Goal: Task Accomplishment & Management: Complete application form

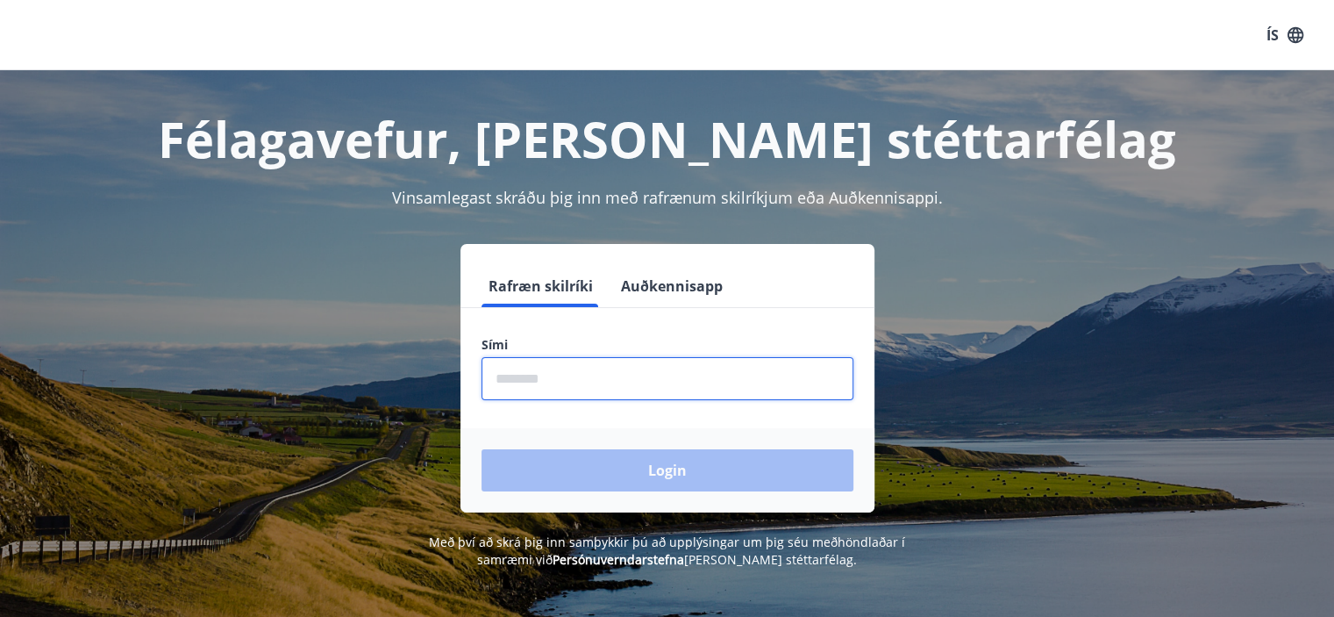
click at [578, 380] on input "phone" at bounding box center [668, 378] width 372 height 43
type input "********"
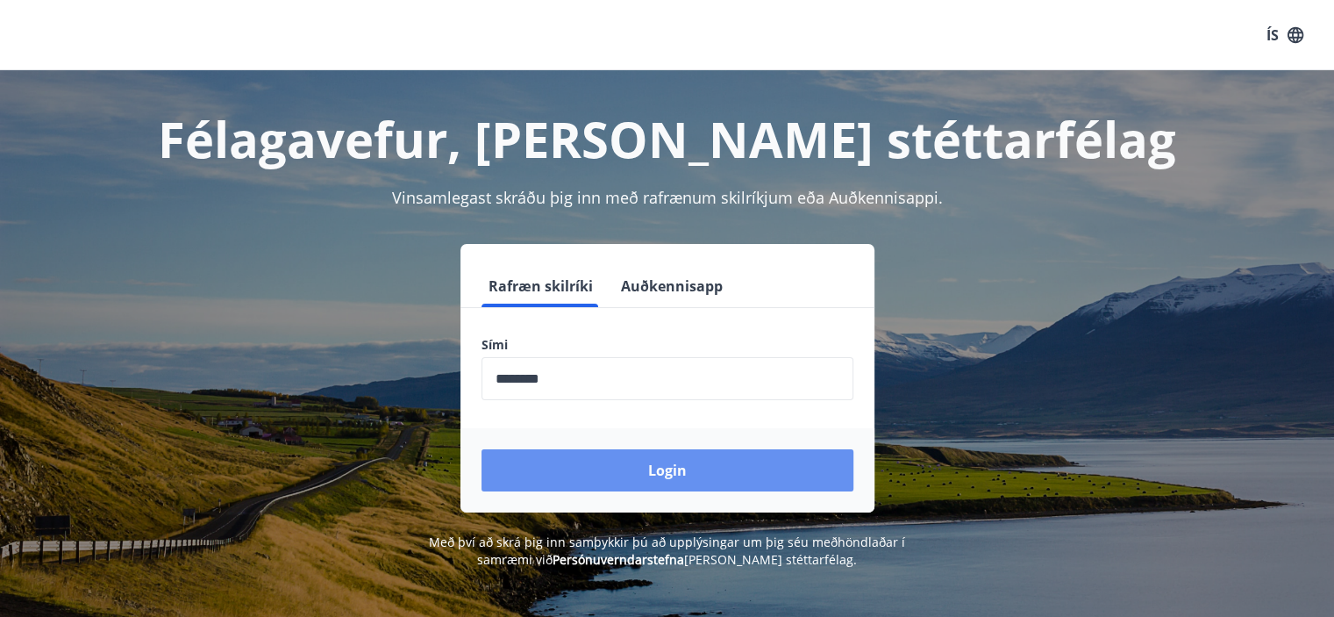
click at [591, 449] on button "Login" at bounding box center [668, 470] width 372 height 42
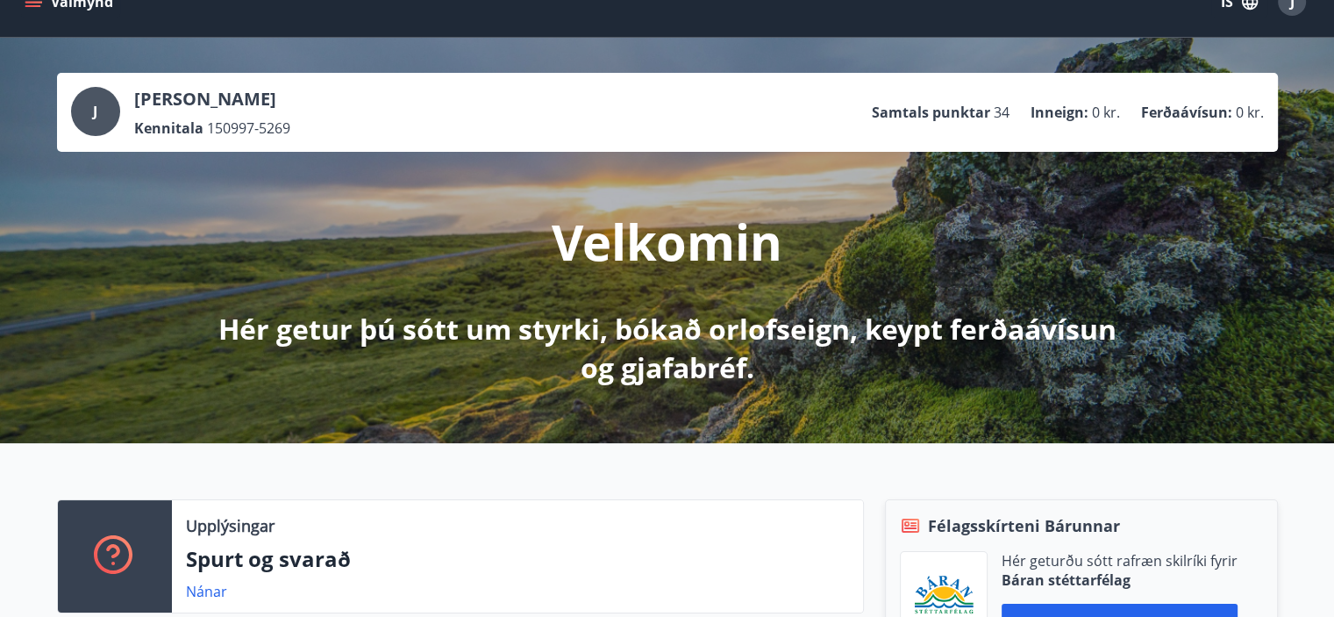
scroll to position [35, 0]
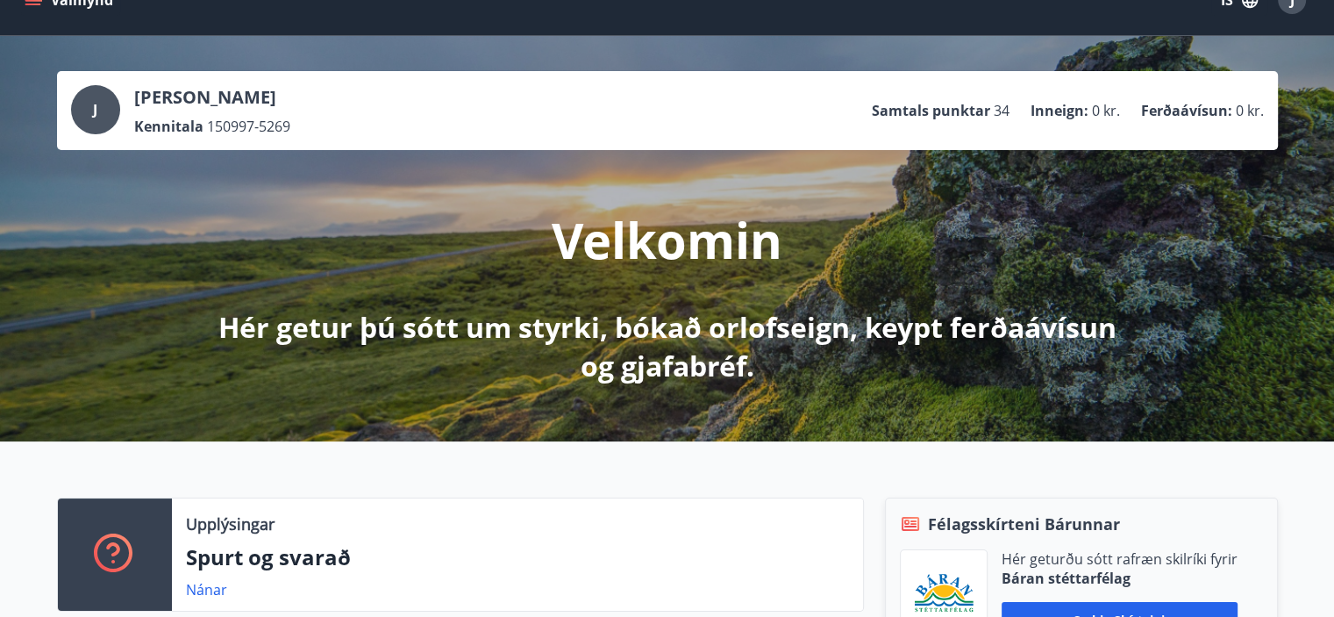
click at [591, 448] on div "Upplýsingar Spurt og svarað Nánar Félagsskírteni Bárunnar Hér geturðu sótt rafr…" at bounding box center [667, 578] width 1334 height 274
drag, startPoint x: 1303, startPoint y: 2, endPoint x: 955, endPoint y: 66, distance: 354.1
click at [955, 66] on div "J Julia Laszczkowska Kennitala 150997-5269 Samtals punktar 34 Inneign : 0 kr. F…" at bounding box center [667, 238] width 1334 height 405
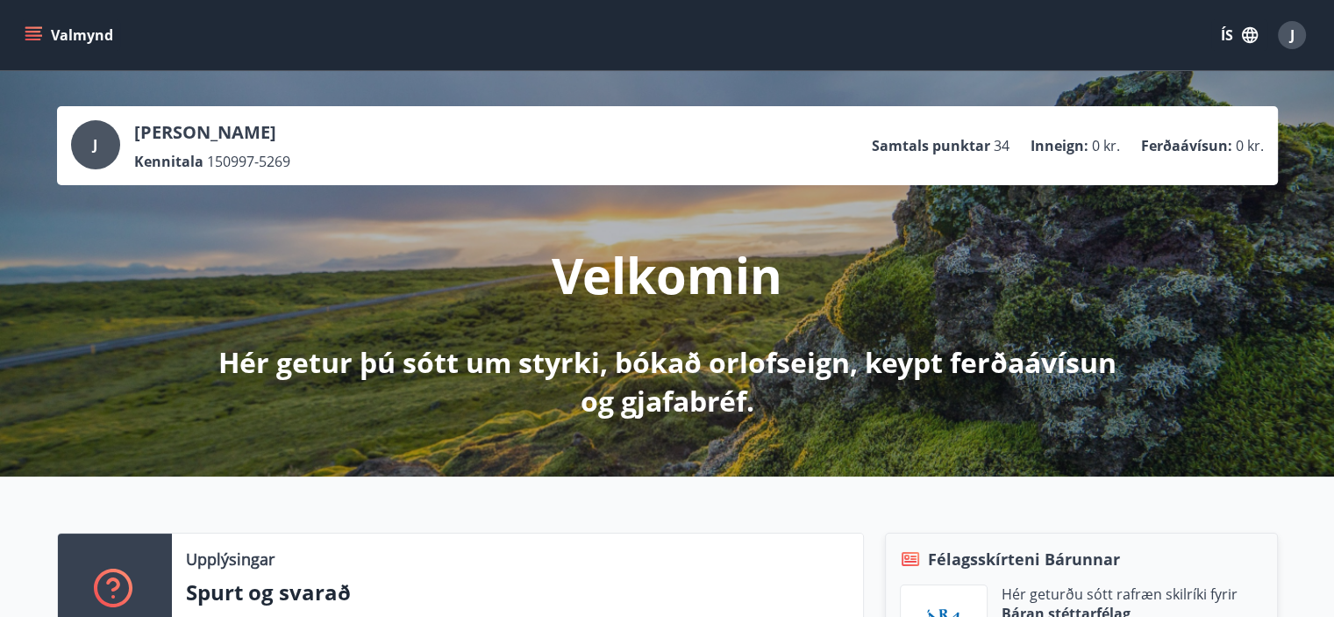
click at [1247, 32] on icon "button" at bounding box center [1250, 35] width 16 height 16
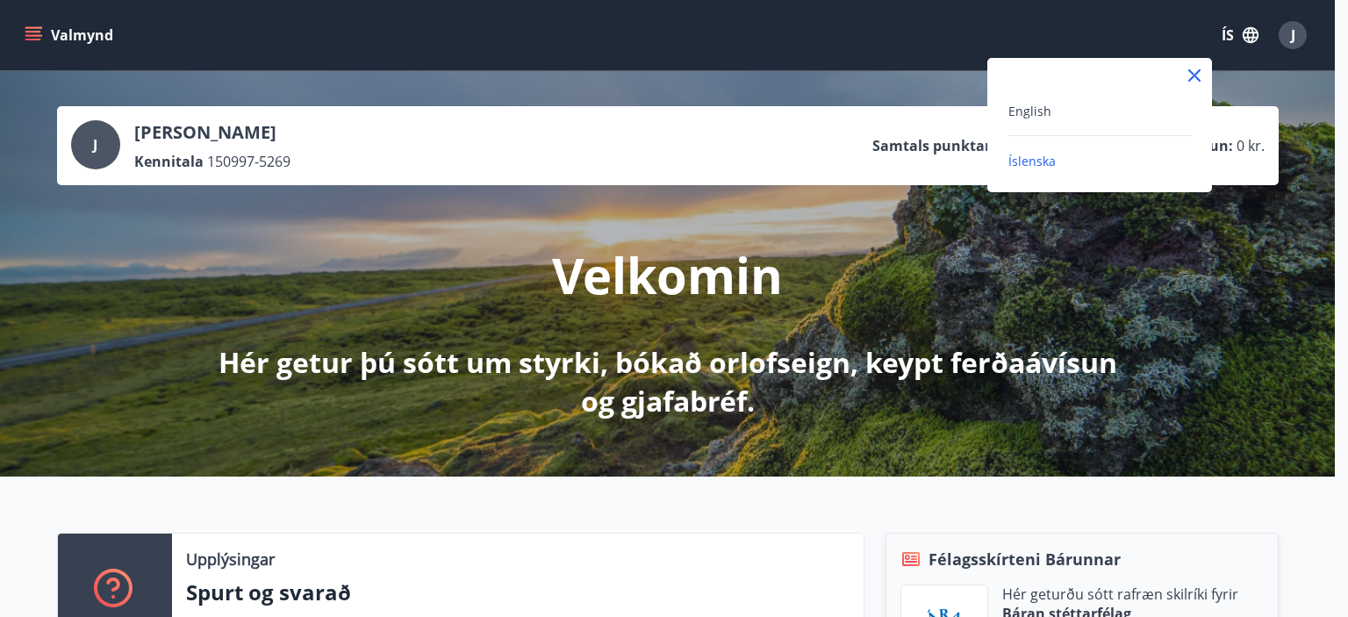
click at [1053, 118] on div "English" at bounding box center [1099, 110] width 182 height 21
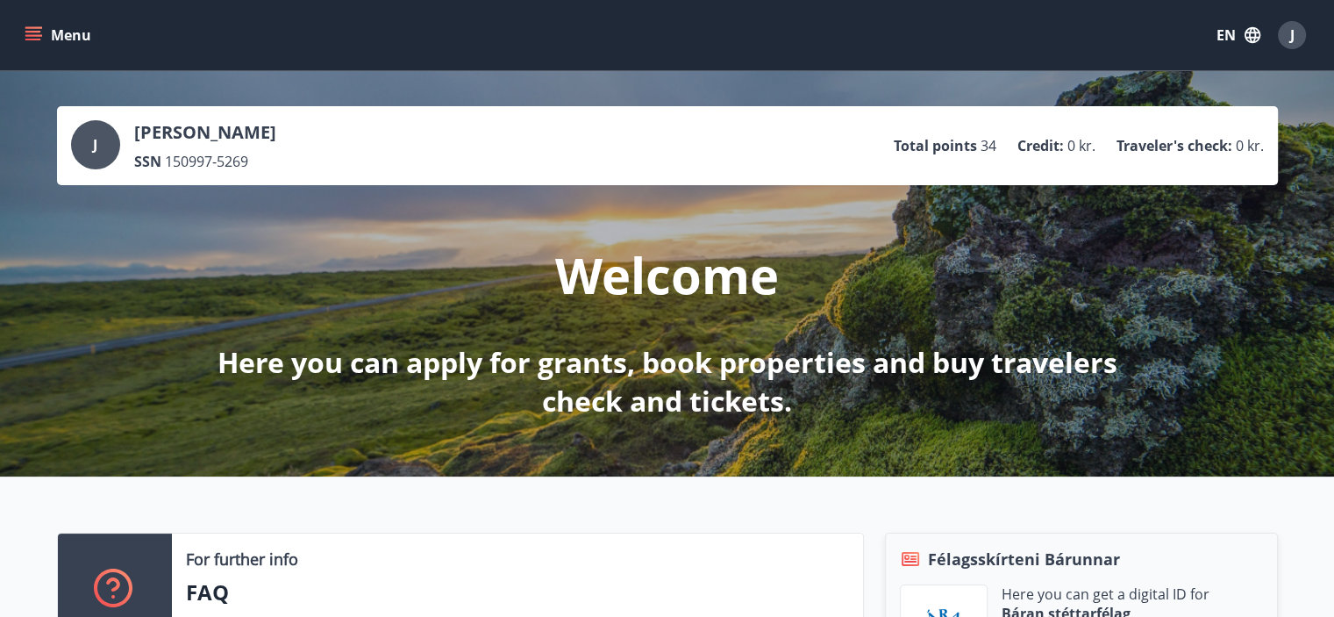
click at [56, 34] on button "Menu" at bounding box center [59, 35] width 77 height 32
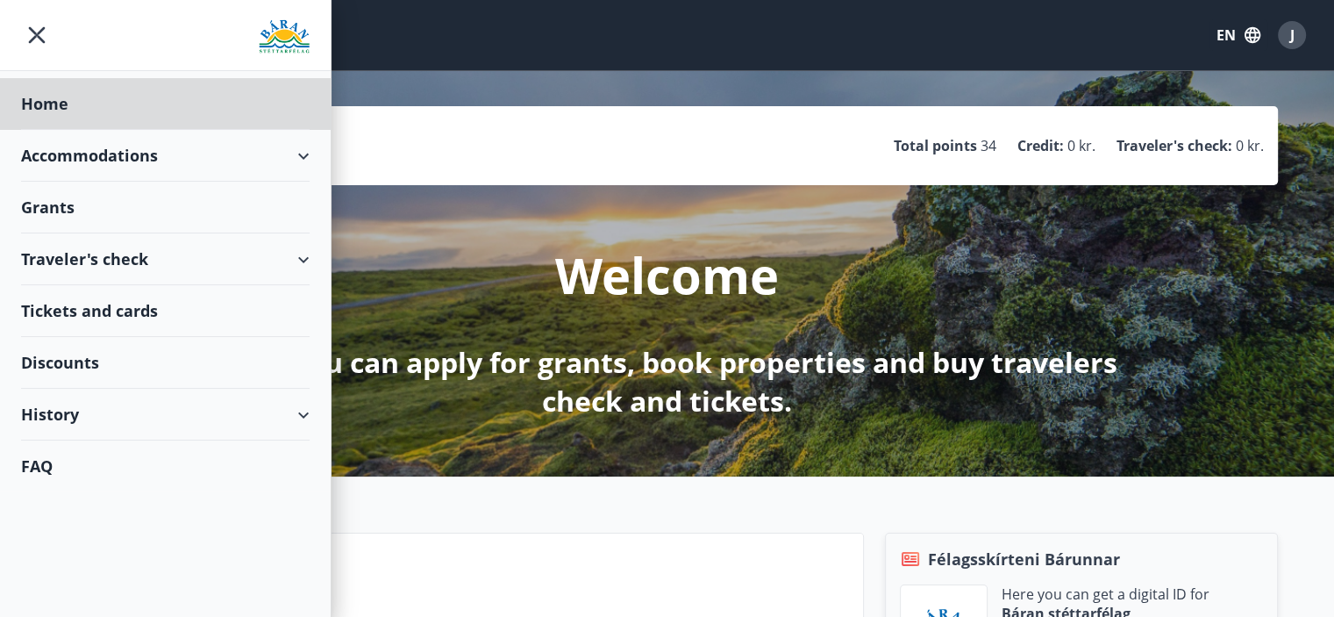
click at [219, 210] on div "Grants" at bounding box center [165, 208] width 289 height 52
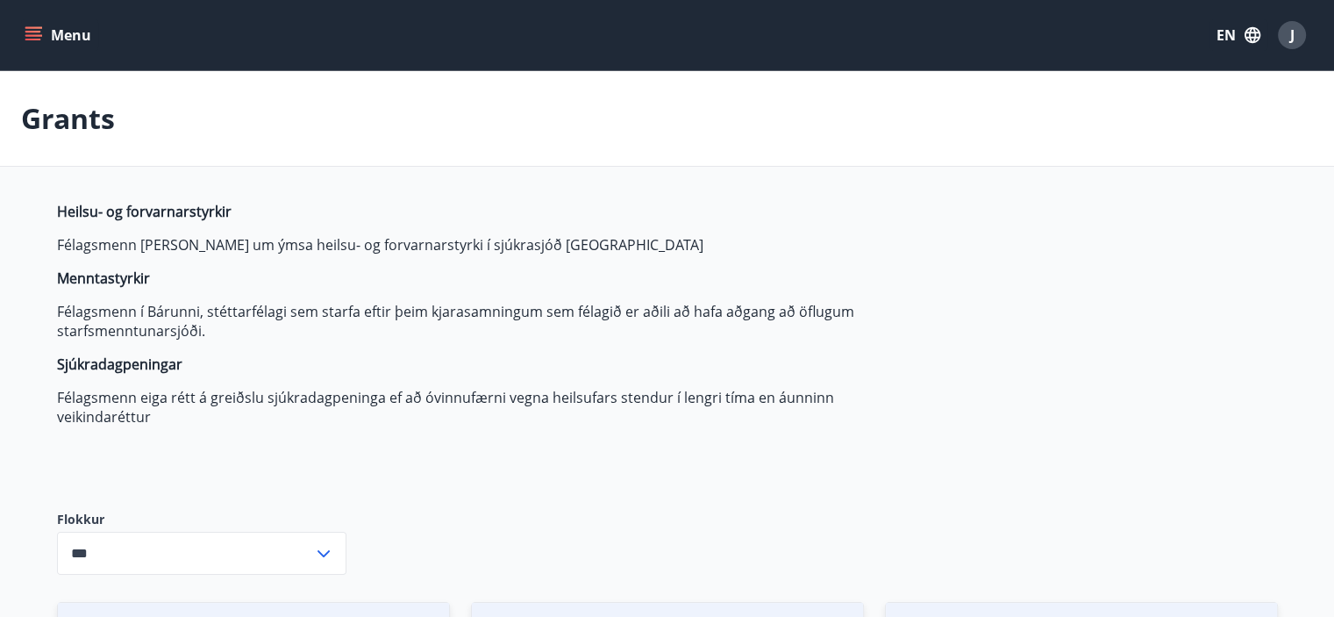
type input "***"
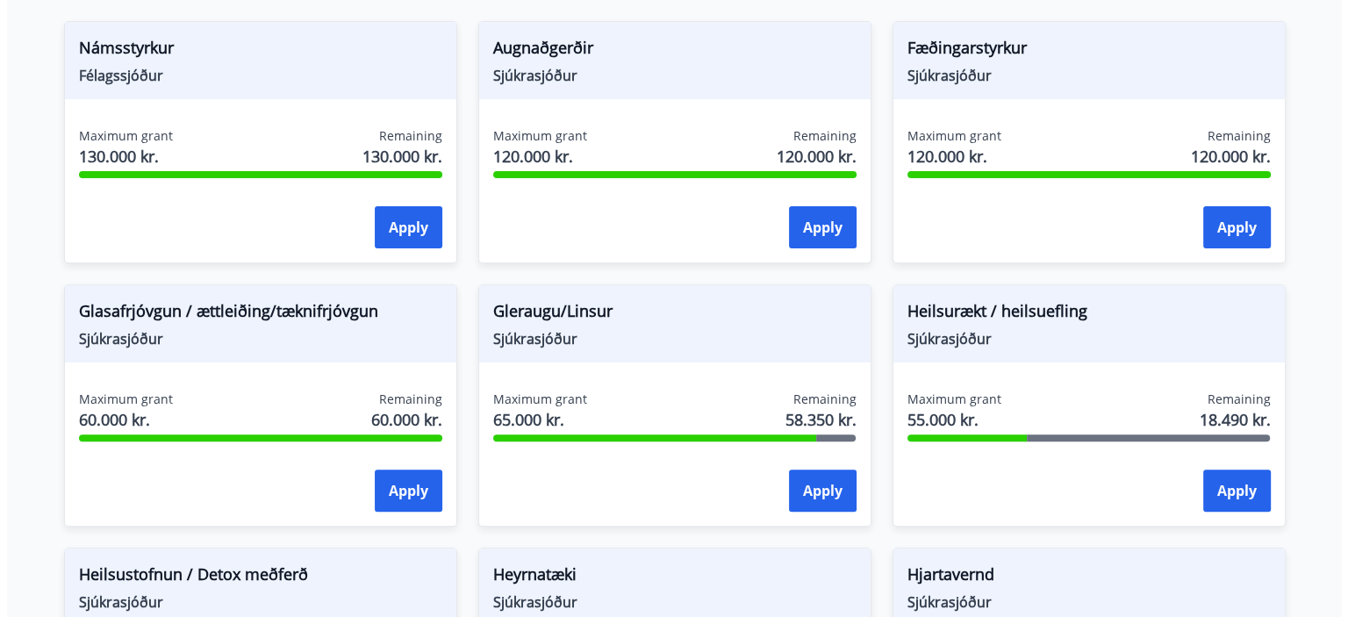
scroll to position [583, 0]
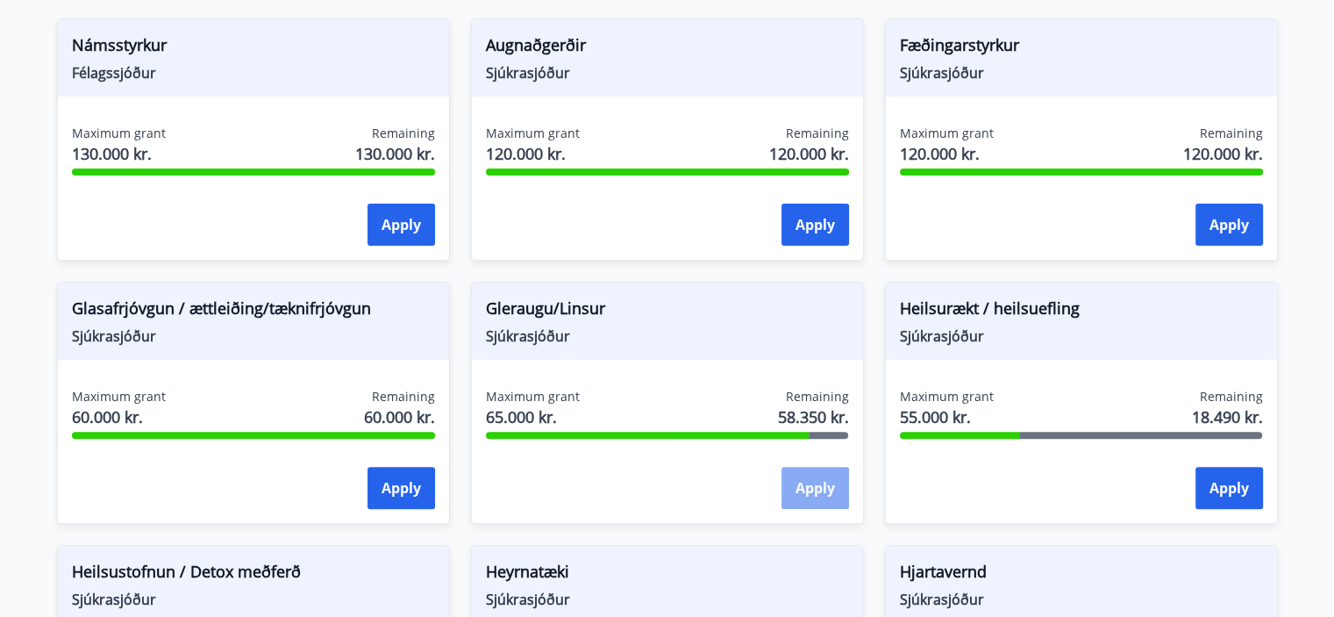
click at [814, 494] on button "Apply" at bounding box center [816, 488] width 68 height 42
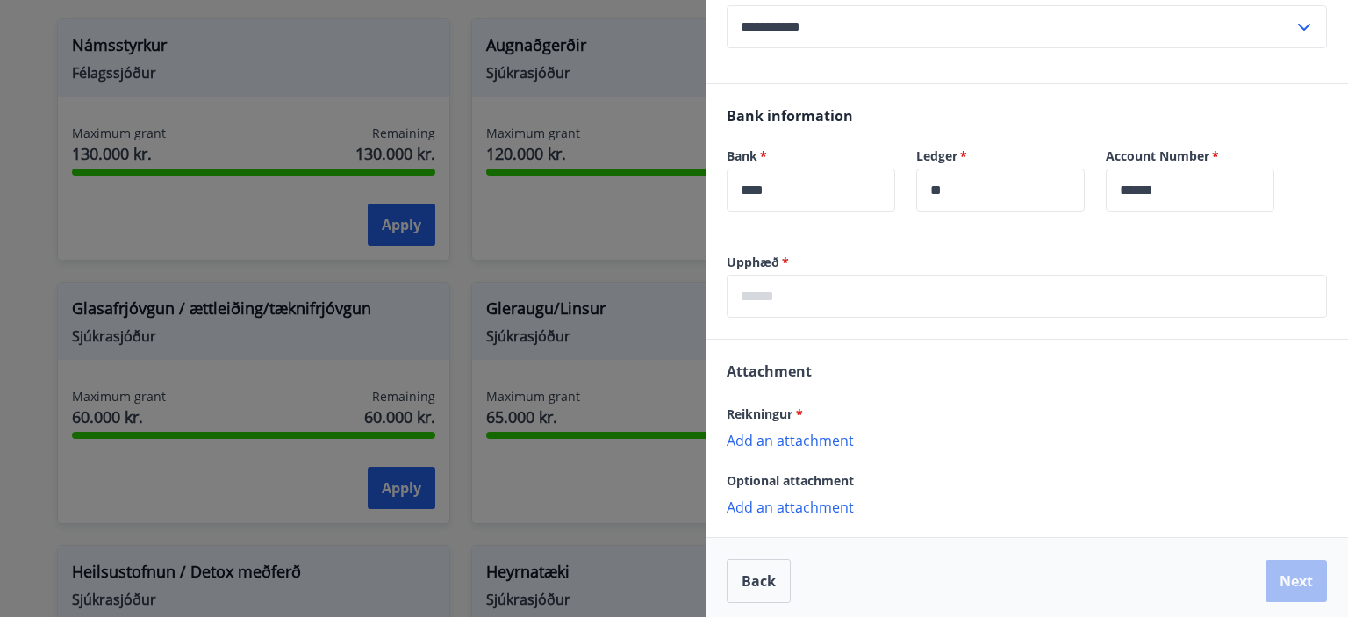
scroll to position [341, 0]
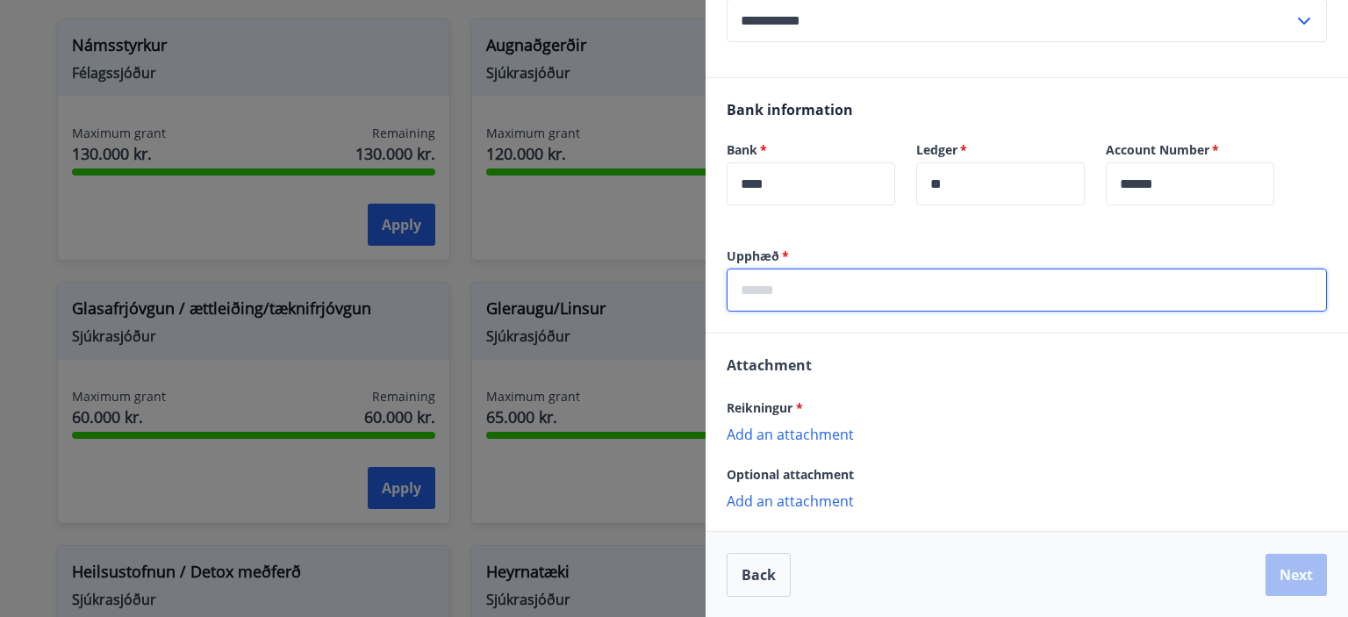
click at [1102, 295] on input "text" at bounding box center [1026, 289] width 600 height 43
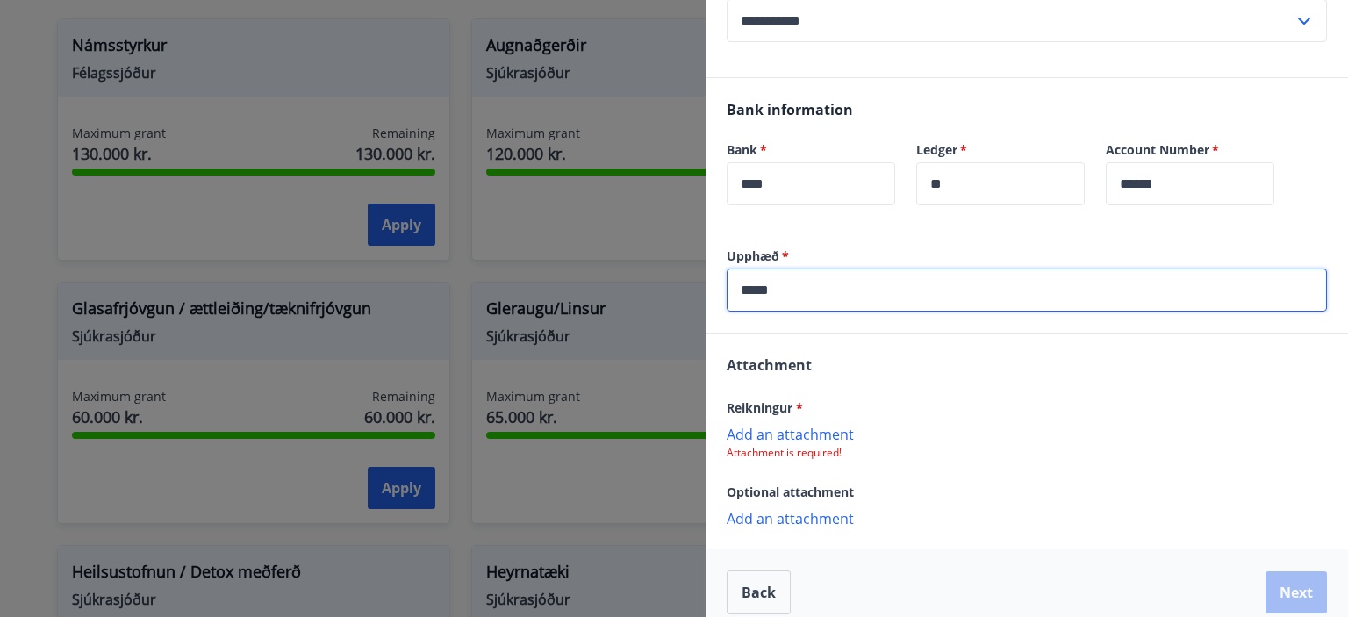
type input "*****"
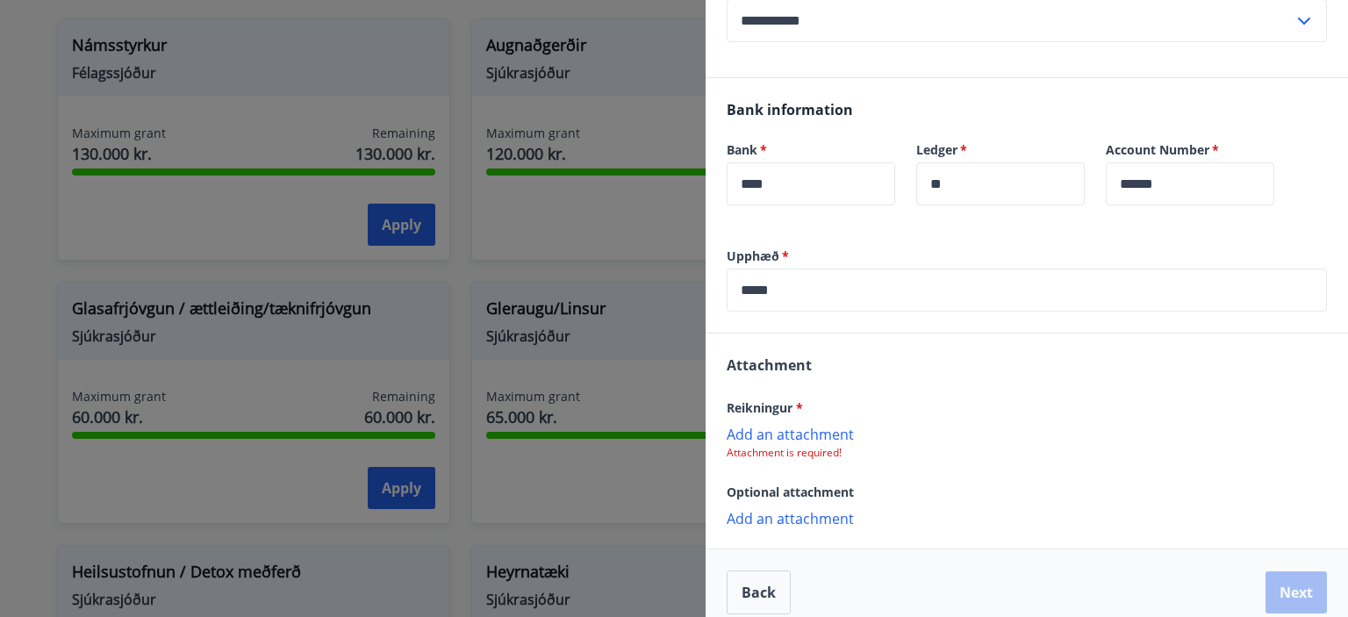
click at [781, 434] on p "Add an attachment" at bounding box center [1026, 434] width 600 height 18
click at [831, 516] on p "Add an attachment" at bounding box center [1026, 520] width 600 height 18
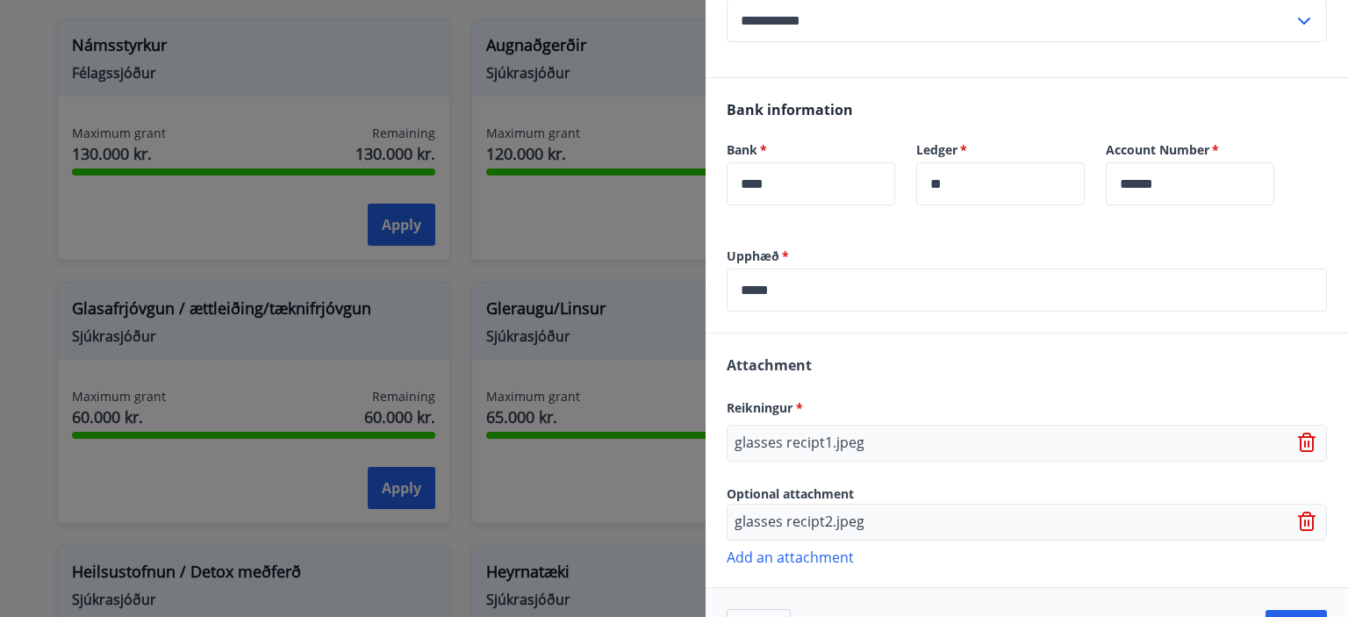
scroll to position [397, 0]
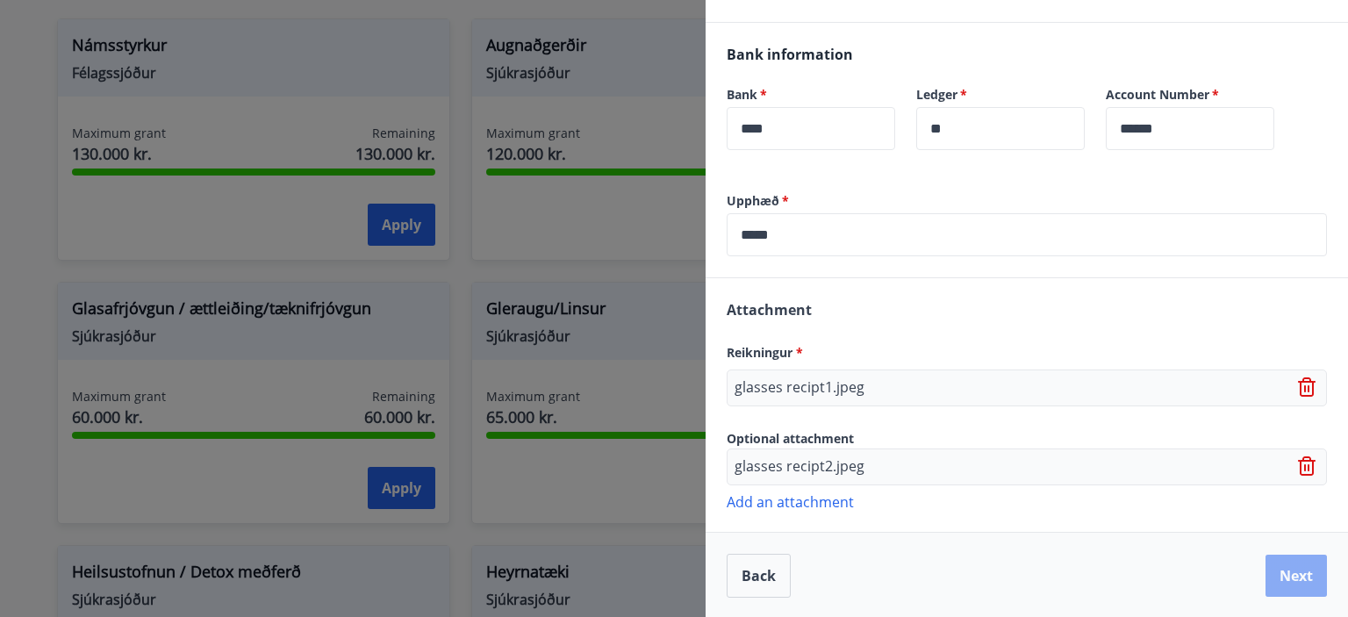
click at [1284, 571] on button "Next" at bounding box center [1295, 575] width 61 height 42
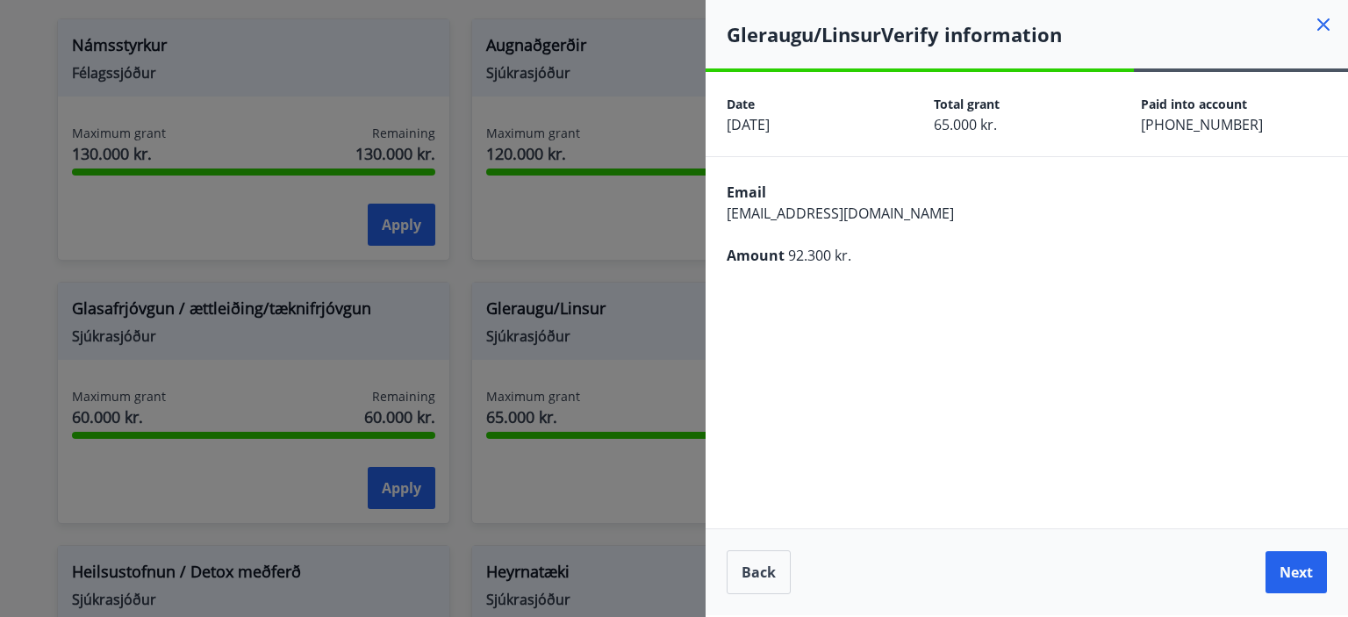
scroll to position [0, 0]
click at [1284, 571] on button "Next" at bounding box center [1295, 572] width 61 height 42
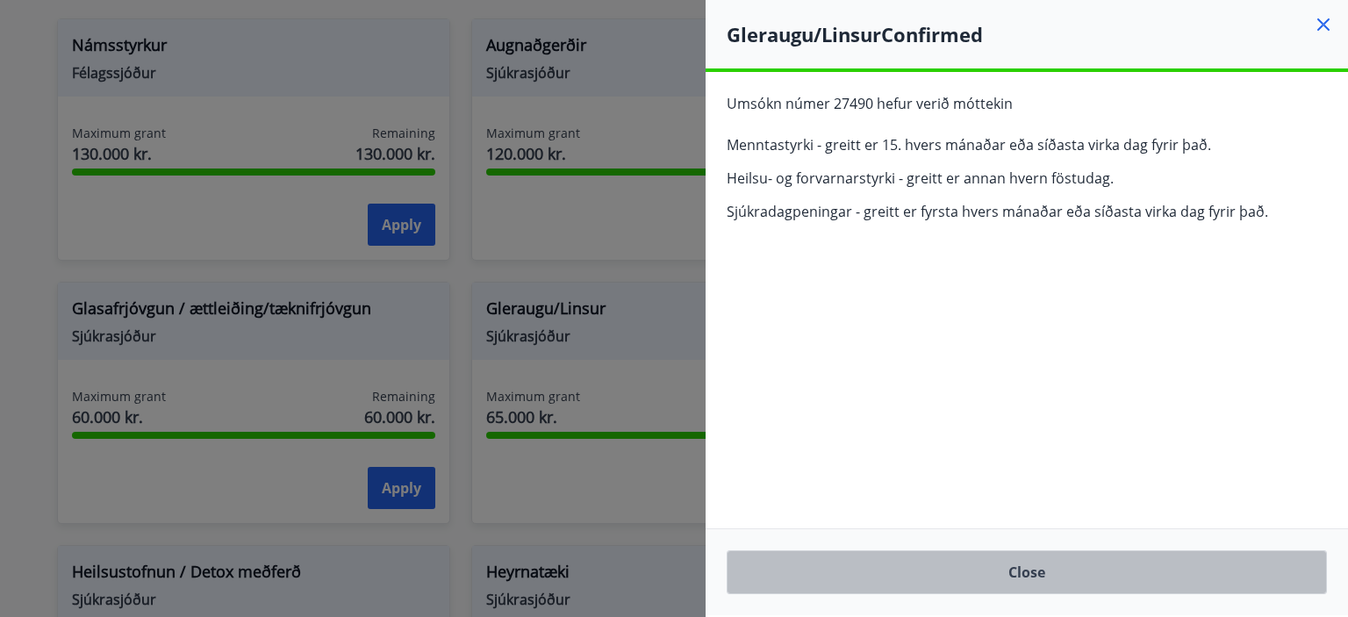
click at [761, 564] on button "Close" at bounding box center [1026, 572] width 600 height 44
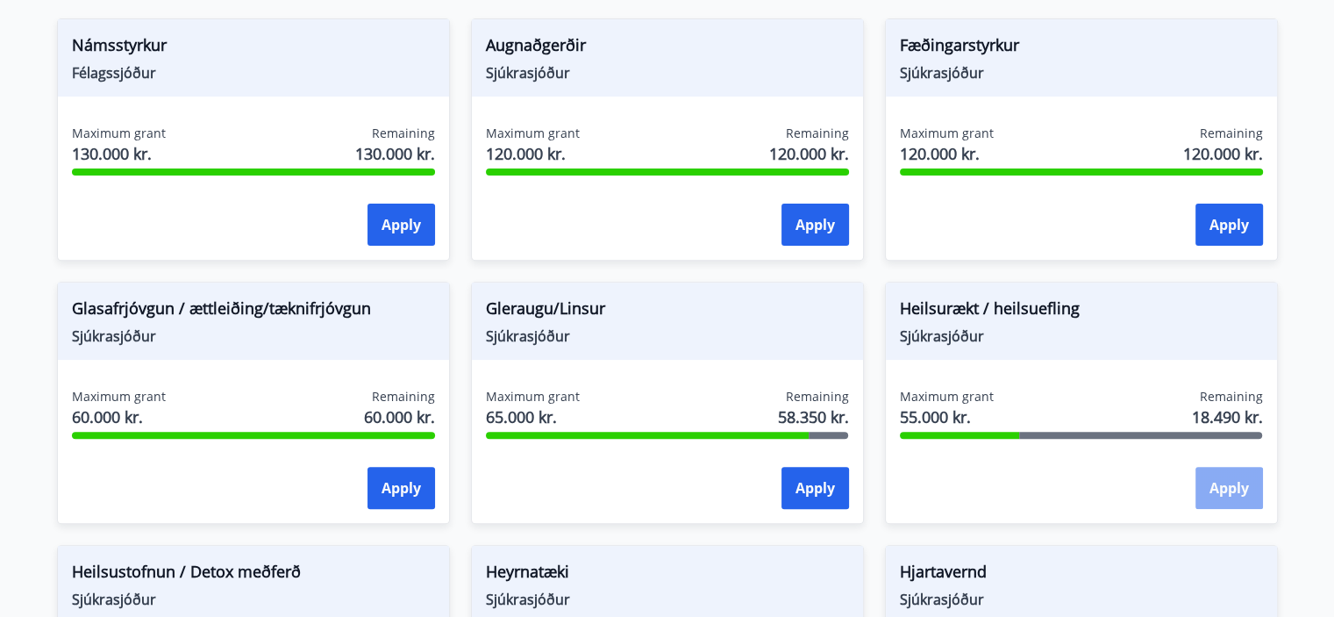
click at [1247, 485] on button "Apply" at bounding box center [1230, 488] width 68 height 42
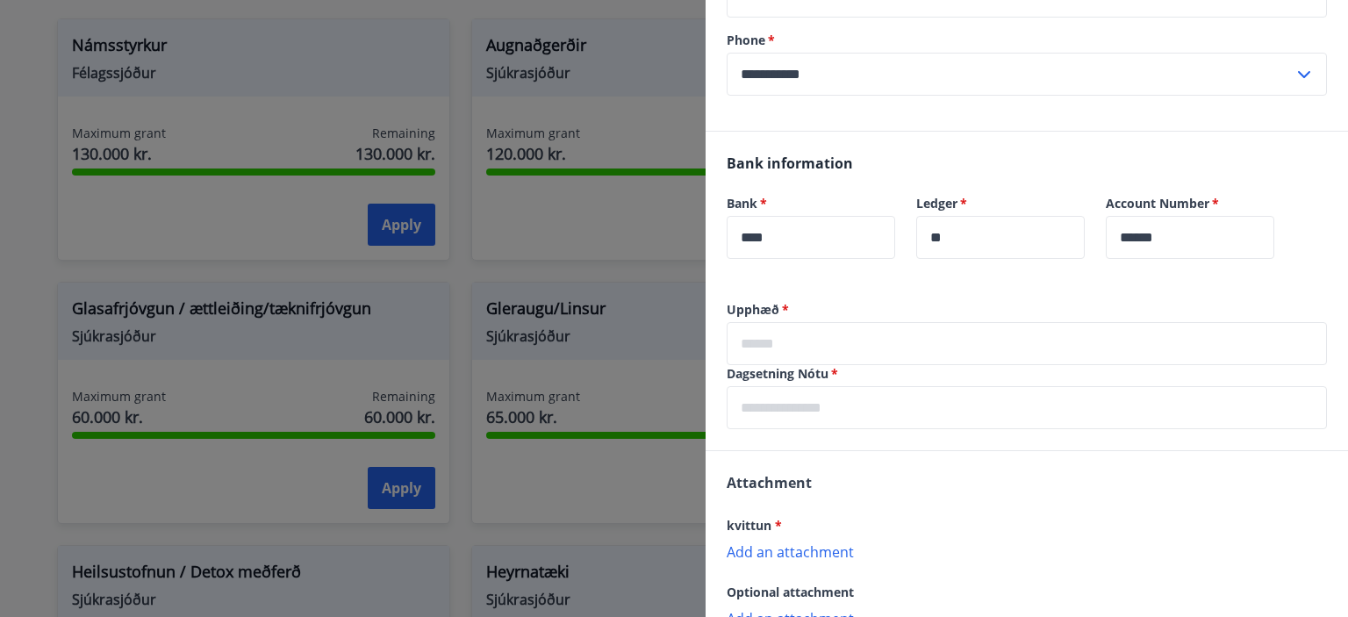
scroll to position [294, 0]
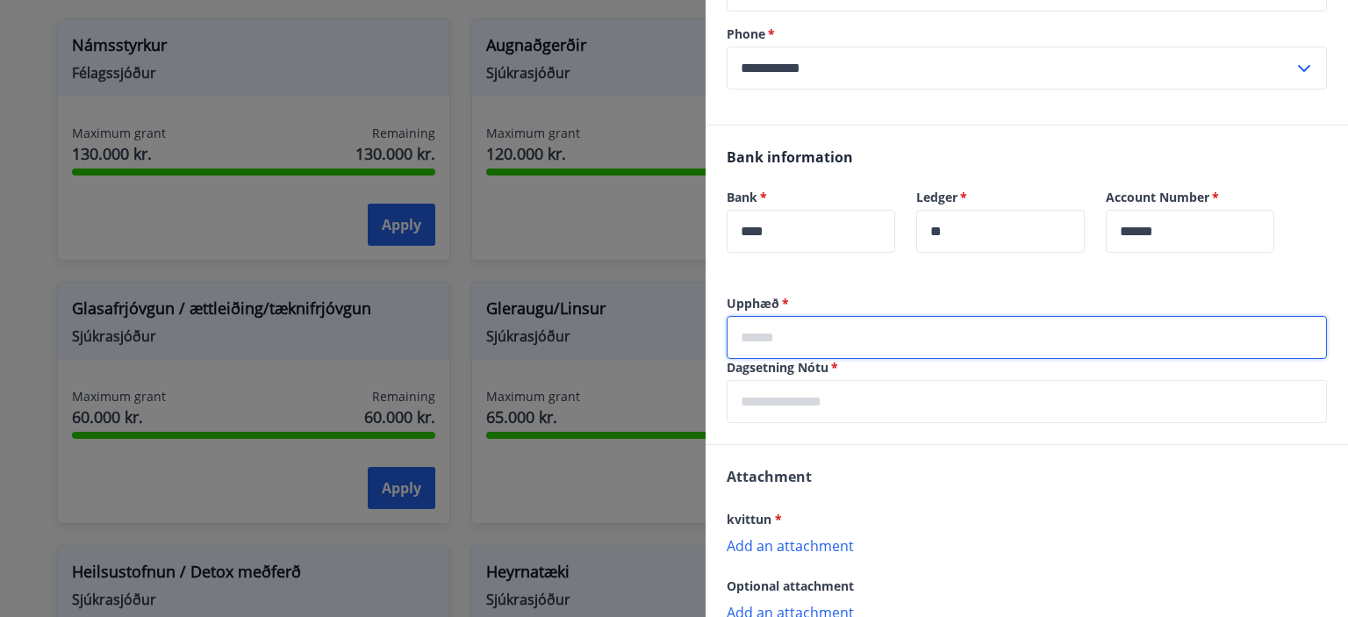
click at [1076, 329] on input "text" at bounding box center [1026, 337] width 600 height 43
type input "*****"
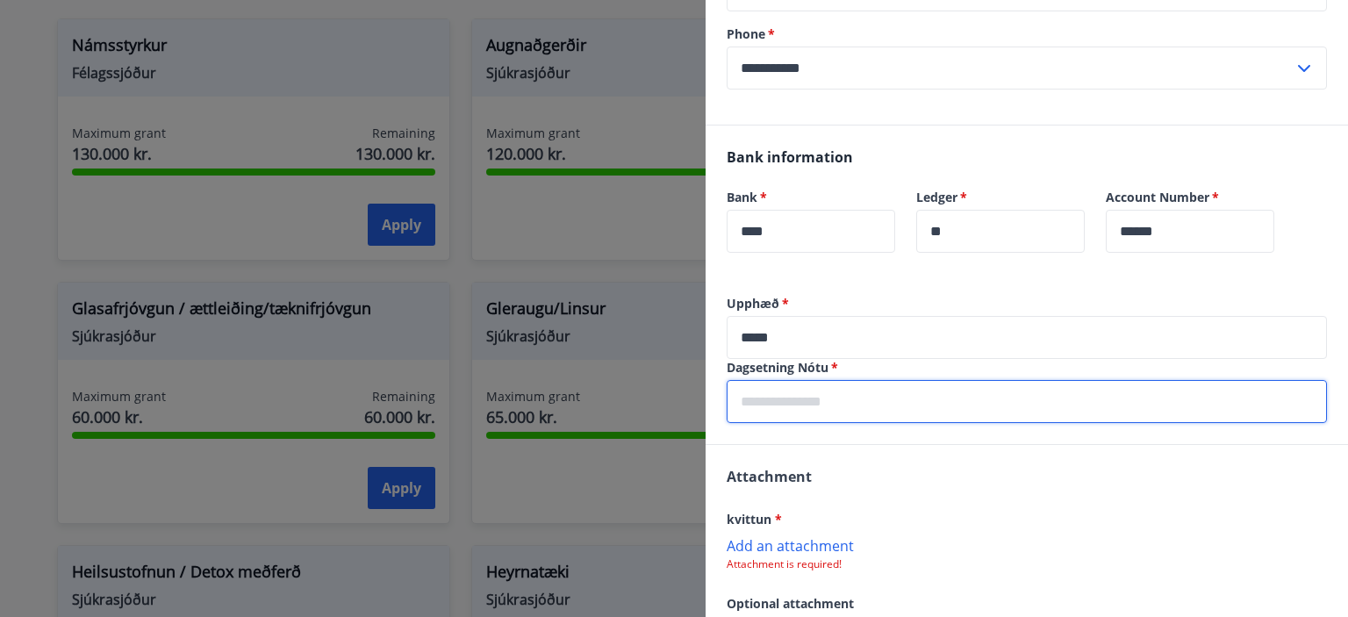
click at [918, 380] on input "text" at bounding box center [1026, 401] width 600 height 43
type input "**********"
click at [788, 551] on p "Add an attachment" at bounding box center [1026, 545] width 600 height 18
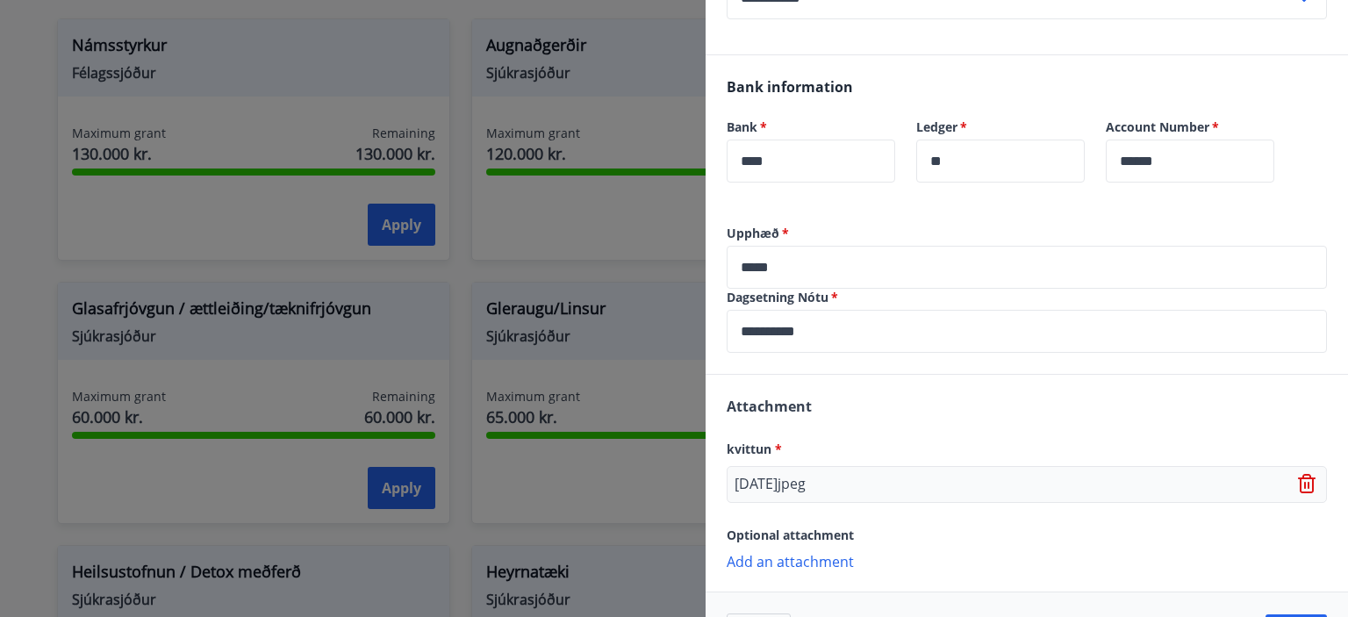
scroll to position [425, 0]
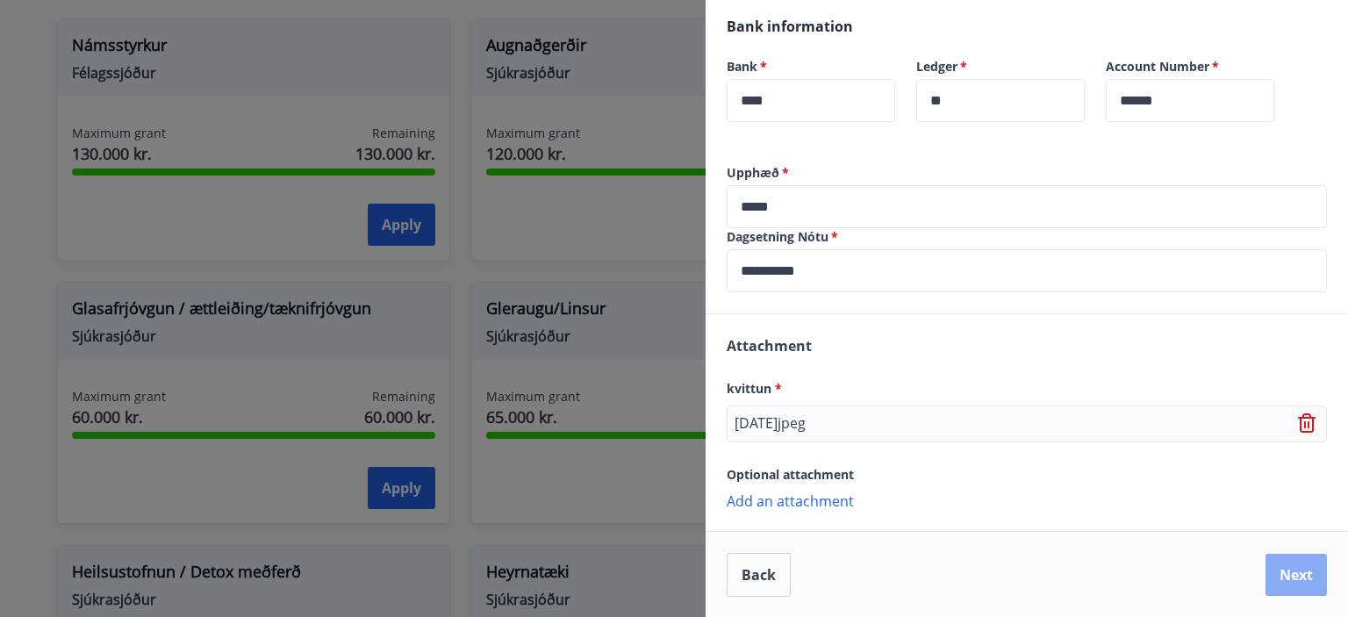
click at [1282, 570] on button "Next" at bounding box center [1295, 575] width 61 height 42
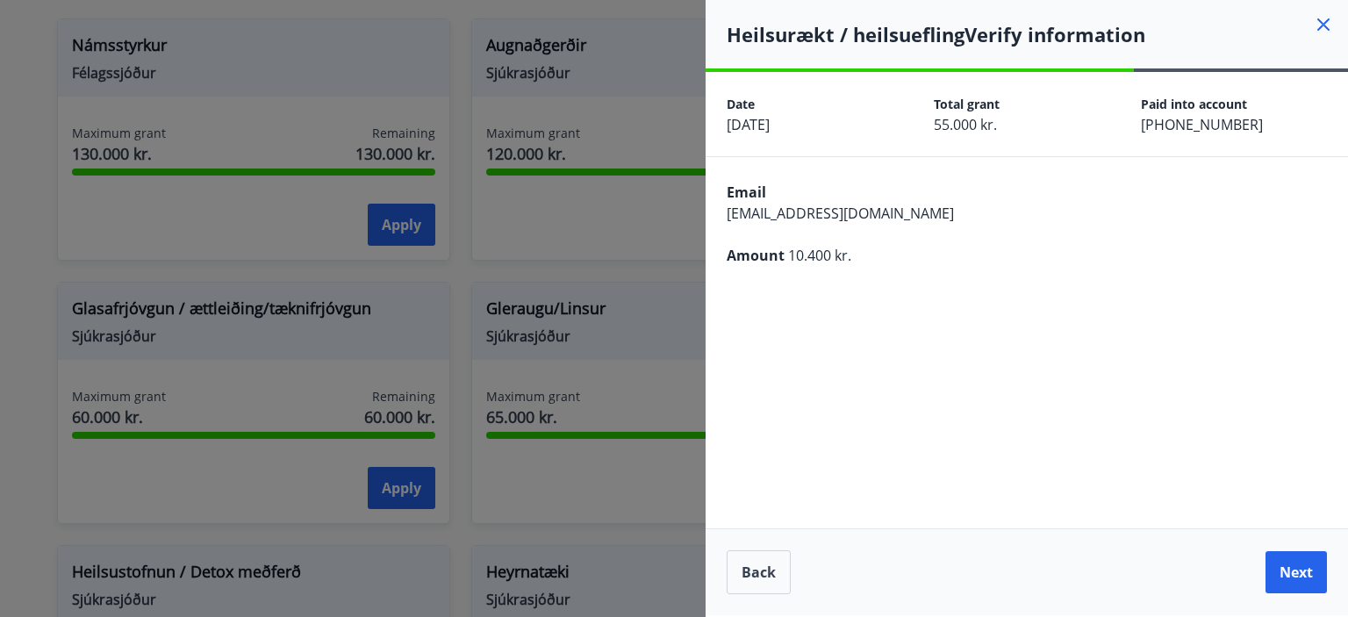
scroll to position [0, 0]
click at [1282, 570] on button "Next" at bounding box center [1295, 572] width 61 height 42
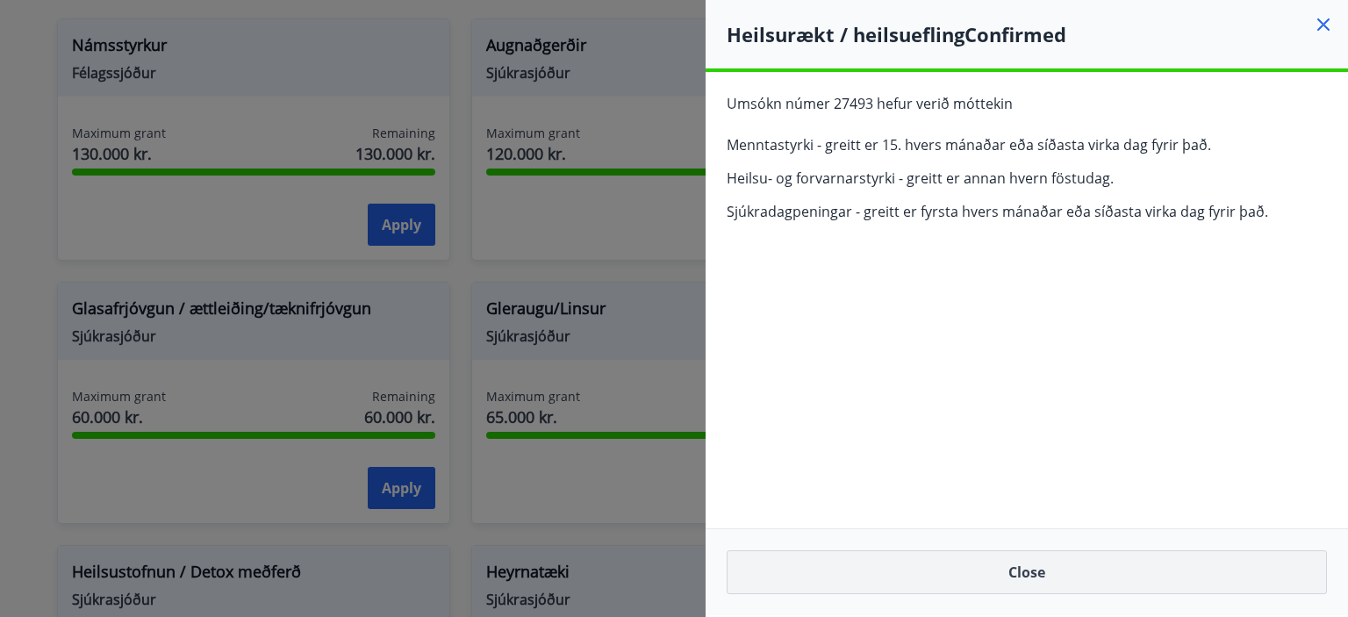
click at [1190, 569] on button "Close" at bounding box center [1026, 572] width 600 height 44
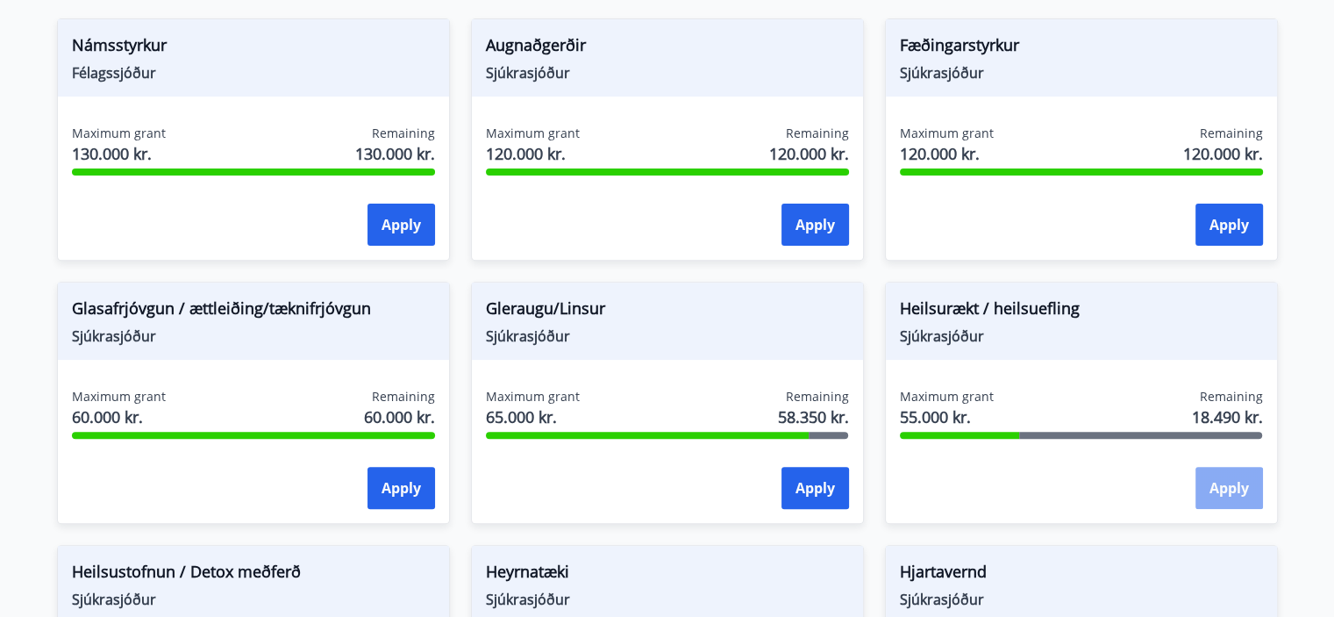
click at [1218, 497] on button "Apply" at bounding box center [1230, 488] width 68 height 42
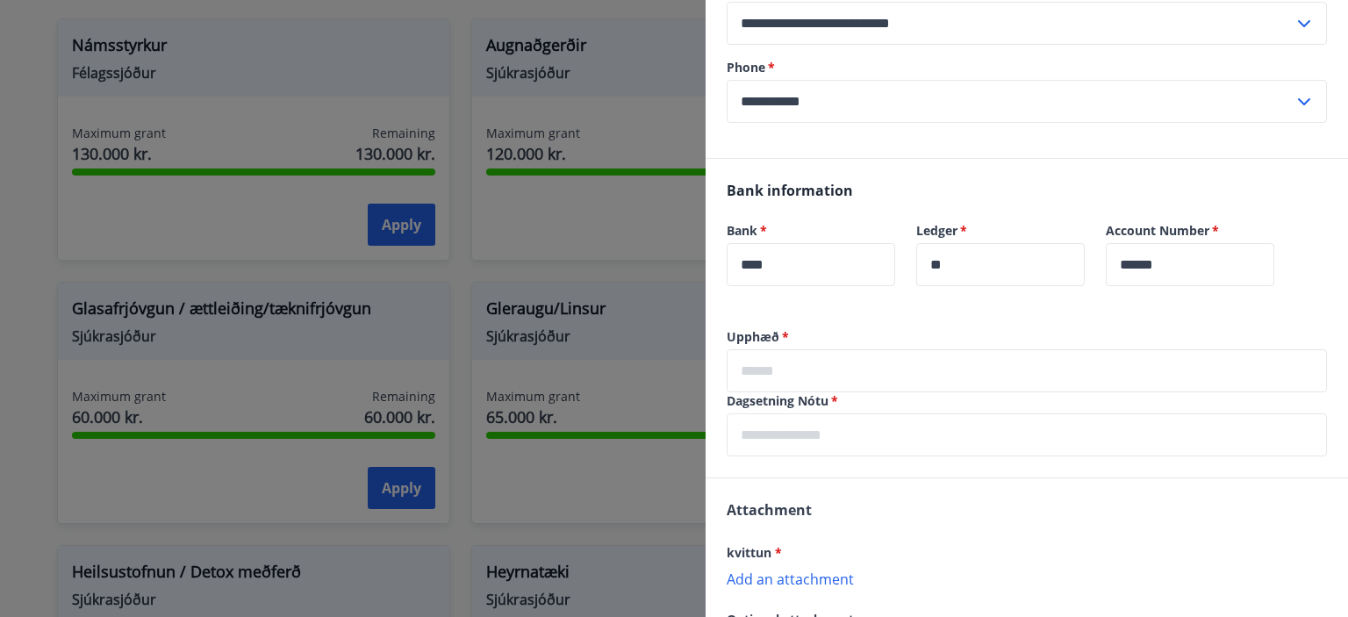
scroll to position [266, 0]
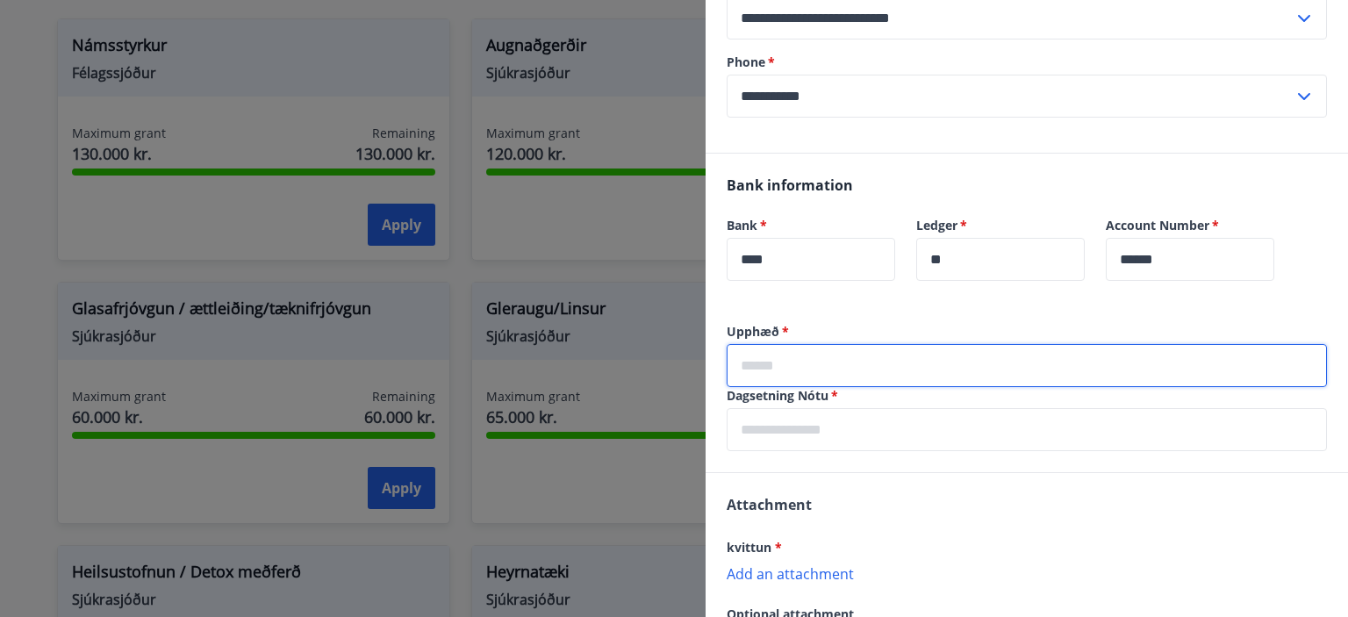
click at [1113, 360] on input "text" at bounding box center [1026, 365] width 600 height 43
type input "*****"
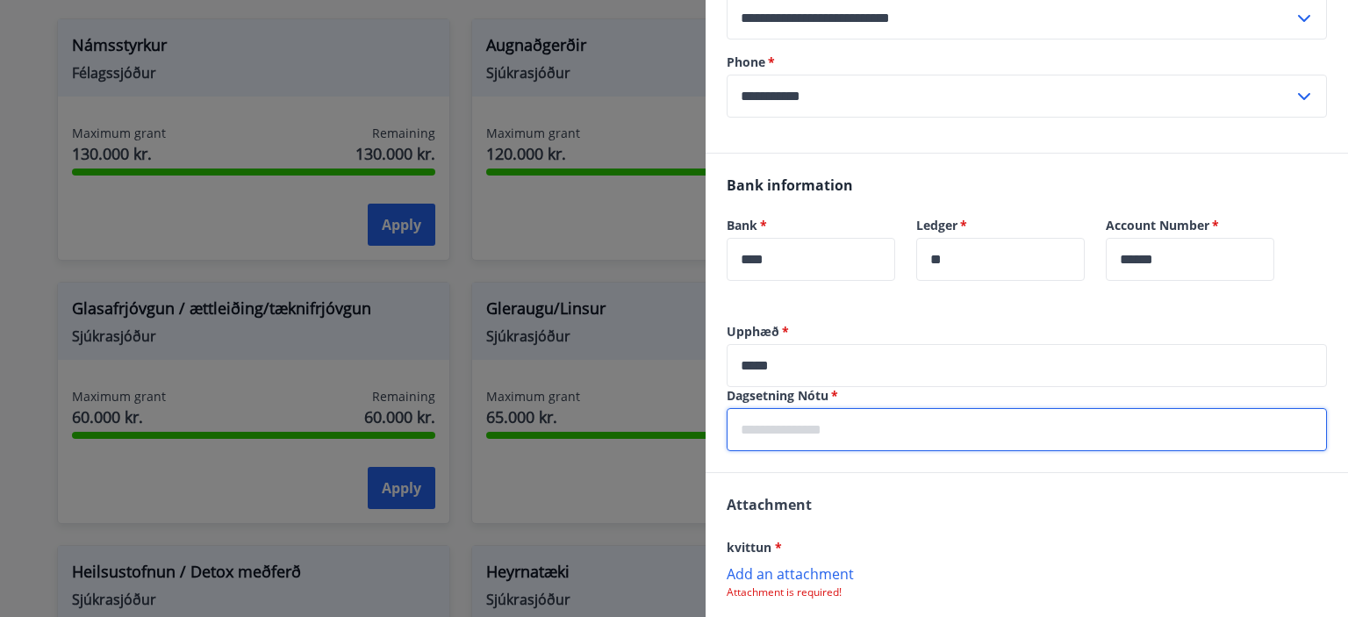
click at [870, 443] on input "text" at bounding box center [1026, 429] width 600 height 43
type input "**********"
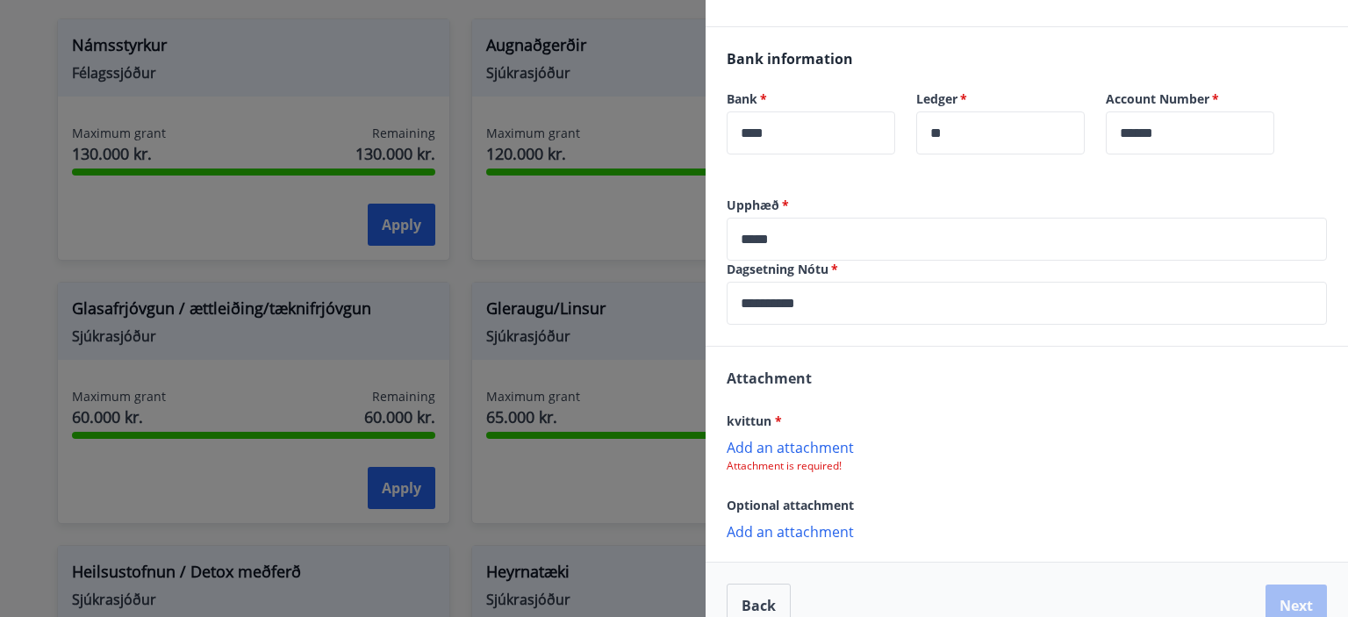
scroll to position [423, 0]
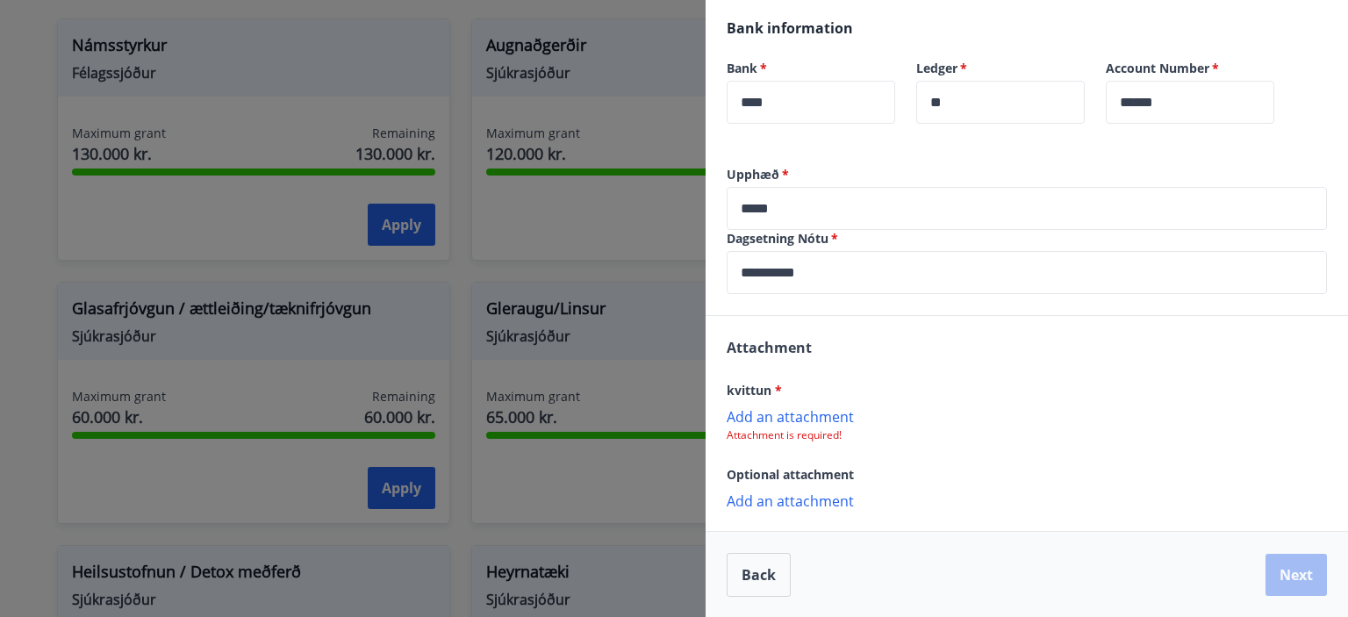
click at [812, 416] on p "Add an attachment" at bounding box center [1026, 416] width 600 height 18
click at [1298, 562] on button "Next" at bounding box center [1295, 576] width 61 height 42
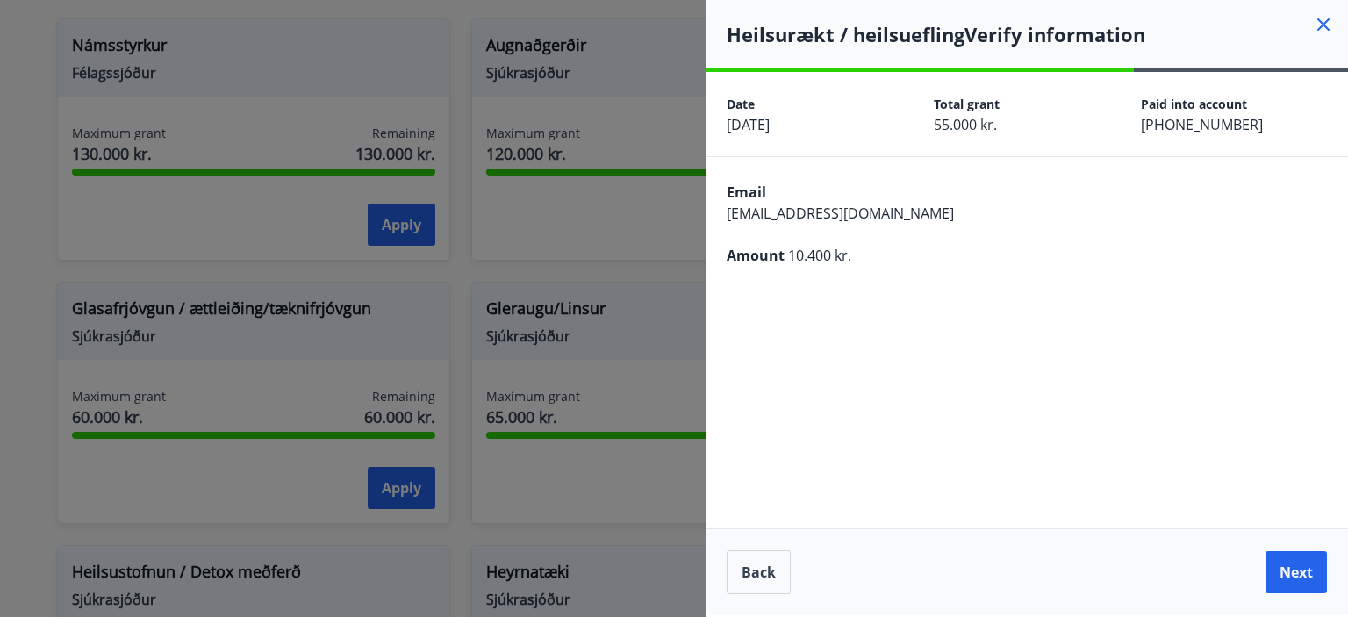
scroll to position [0, 0]
click at [1298, 562] on button "Next" at bounding box center [1295, 572] width 61 height 42
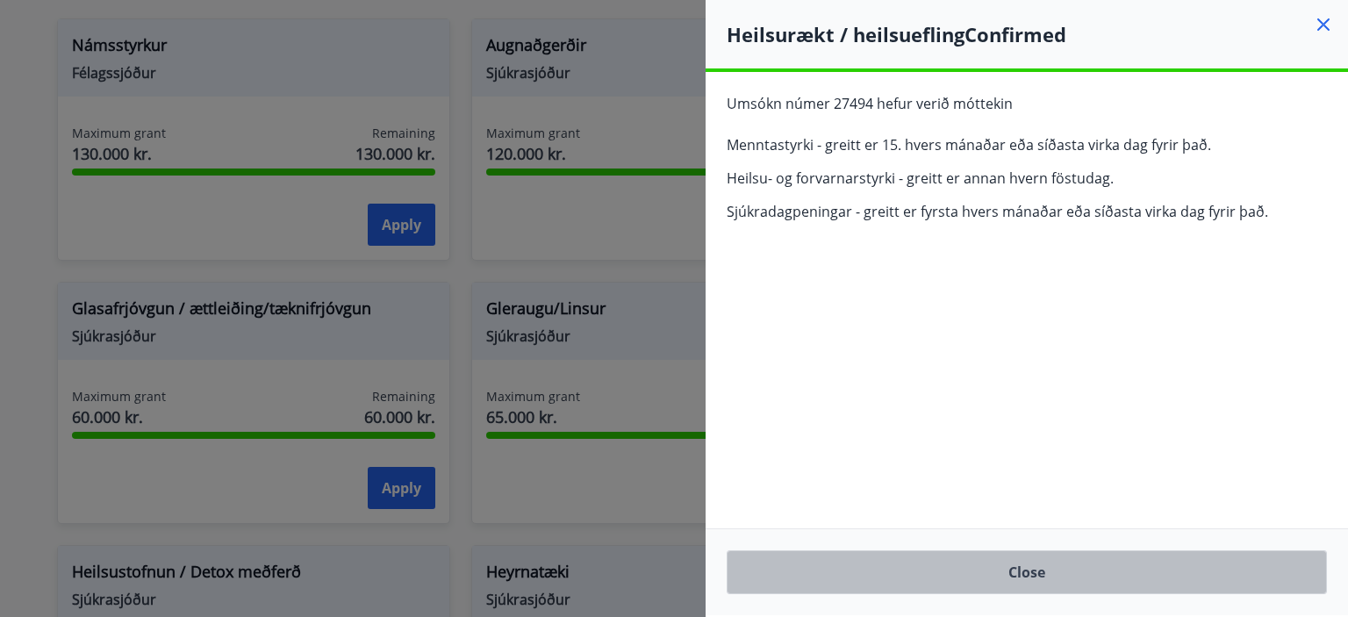
click at [1190, 577] on button "Close" at bounding box center [1026, 572] width 600 height 44
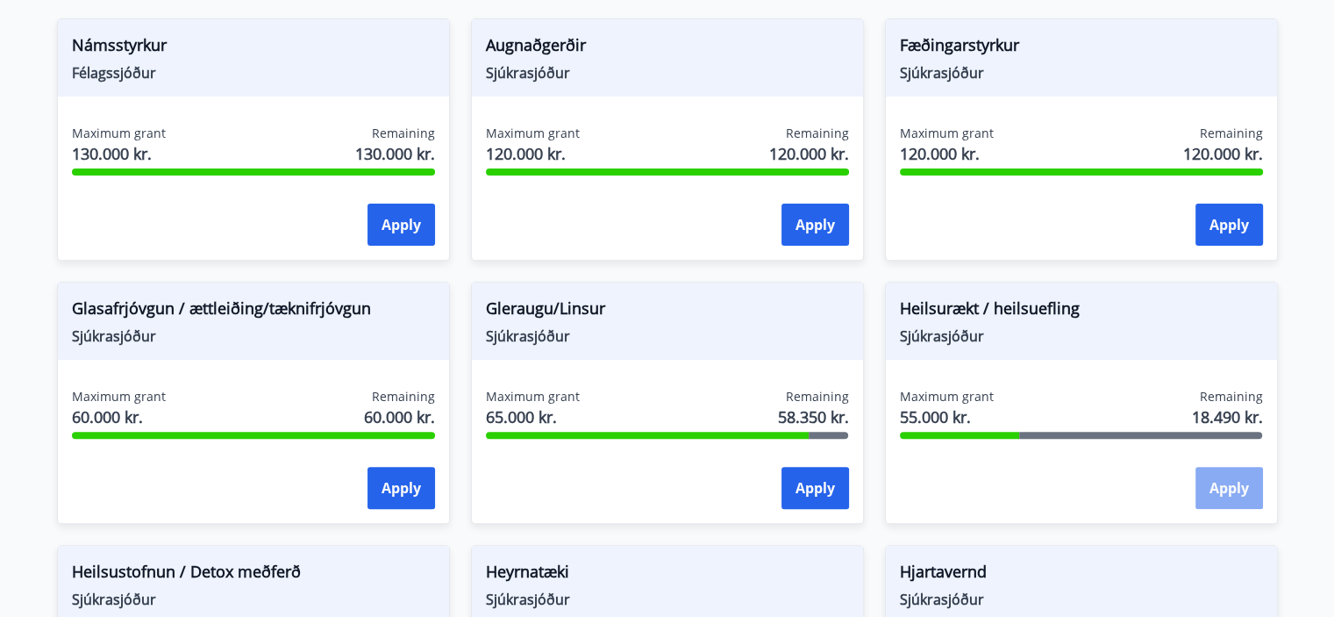
click at [1232, 483] on button "Apply" at bounding box center [1230, 488] width 68 height 42
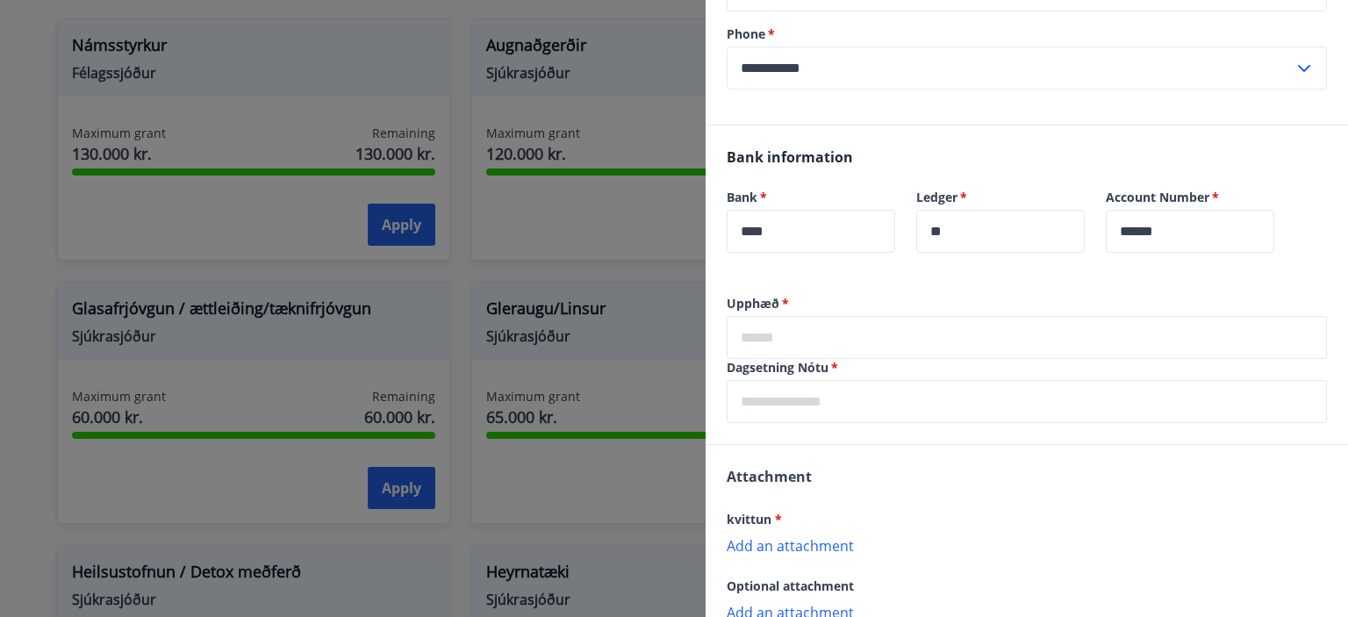
scroll to position [305, 0]
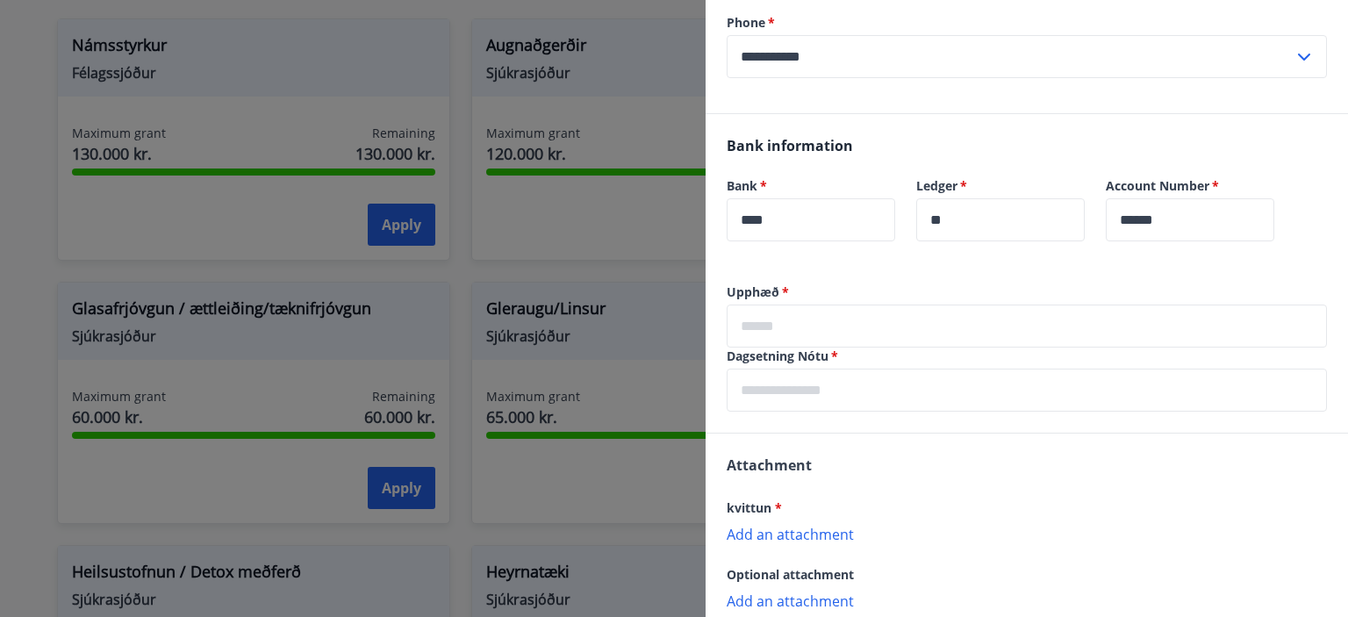
click at [1019, 300] on label "Upphæð   *" at bounding box center [1026, 292] width 600 height 18
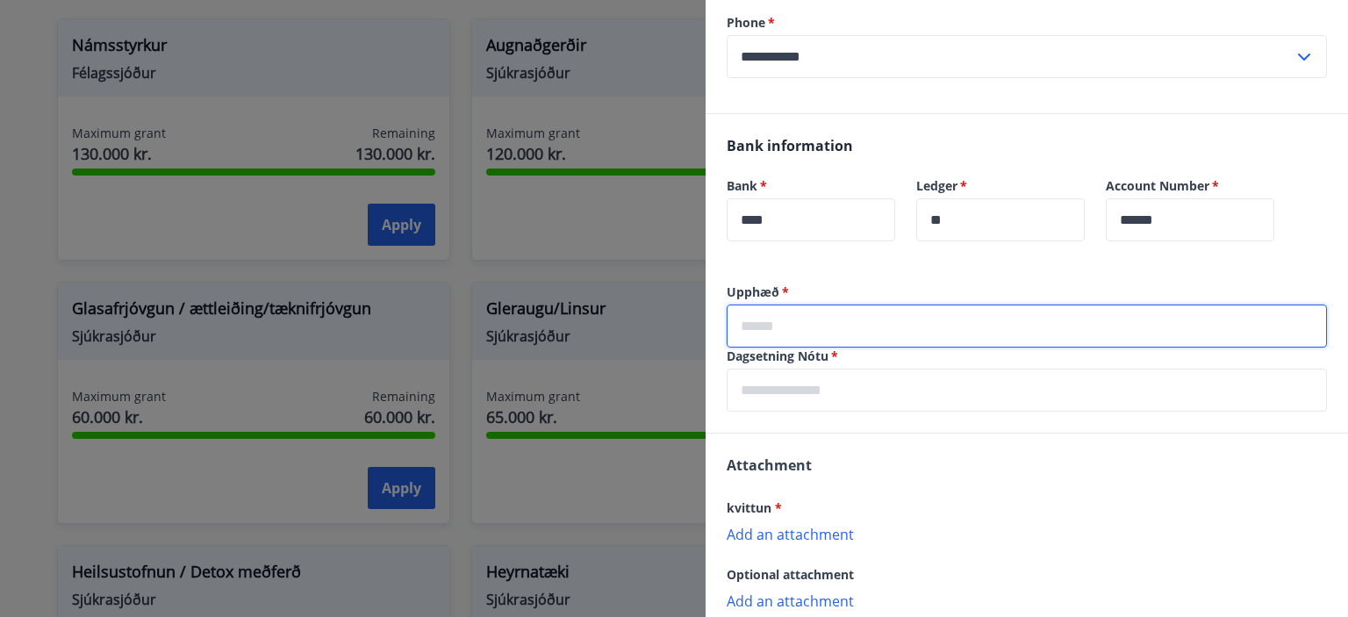
click at [1017, 321] on input "text" at bounding box center [1026, 325] width 600 height 43
type input "*****"
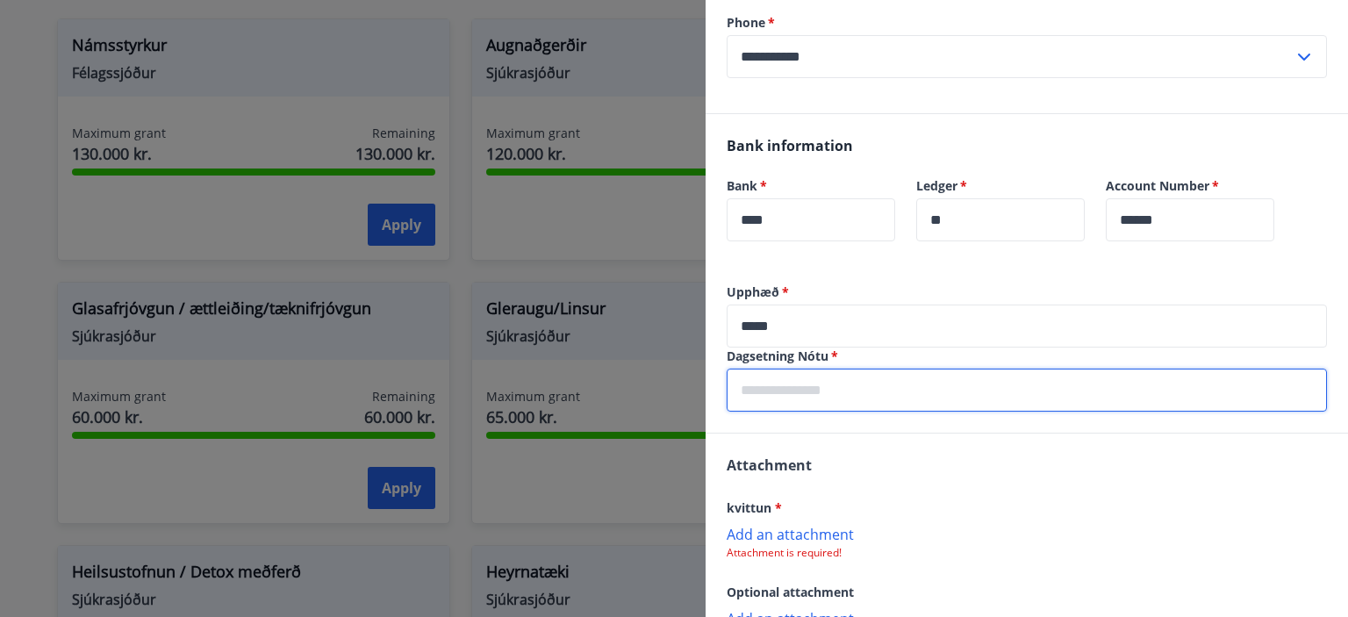
click at [849, 403] on input "text" at bounding box center [1026, 389] width 600 height 43
type input "**********"
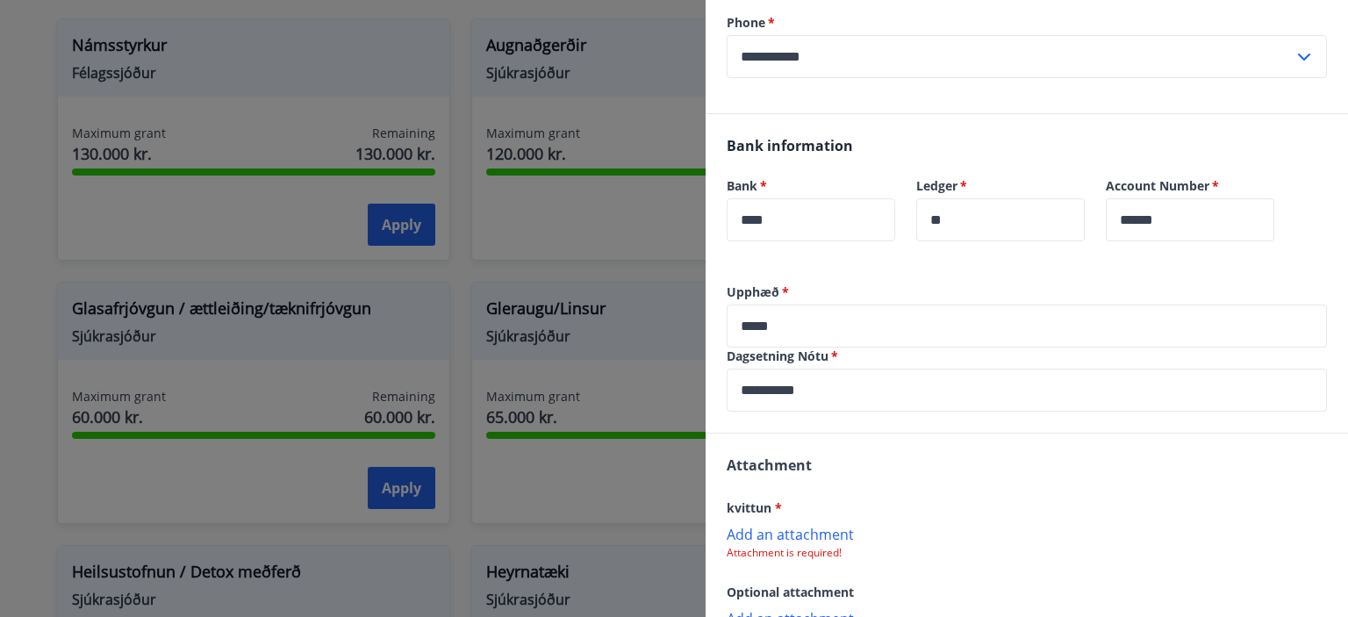
click at [769, 536] on p "Add an attachment" at bounding box center [1026, 534] width 600 height 18
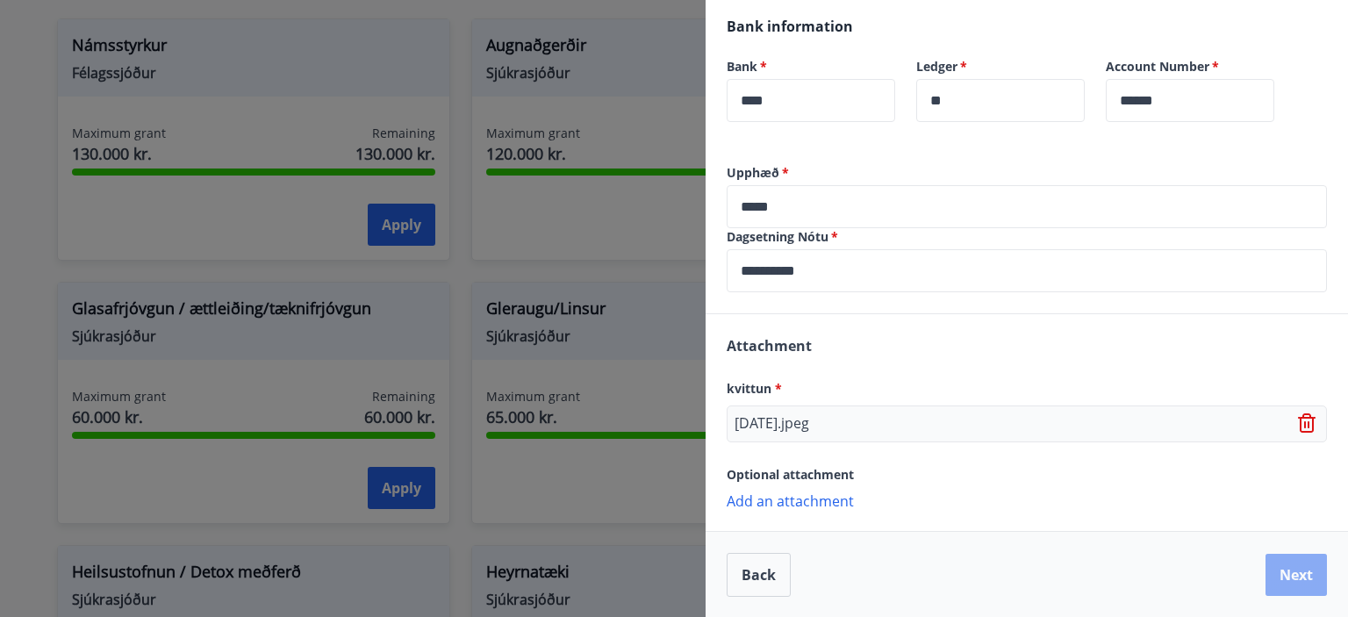
click at [1291, 577] on button "Next" at bounding box center [1295, 575] width 61 height 42
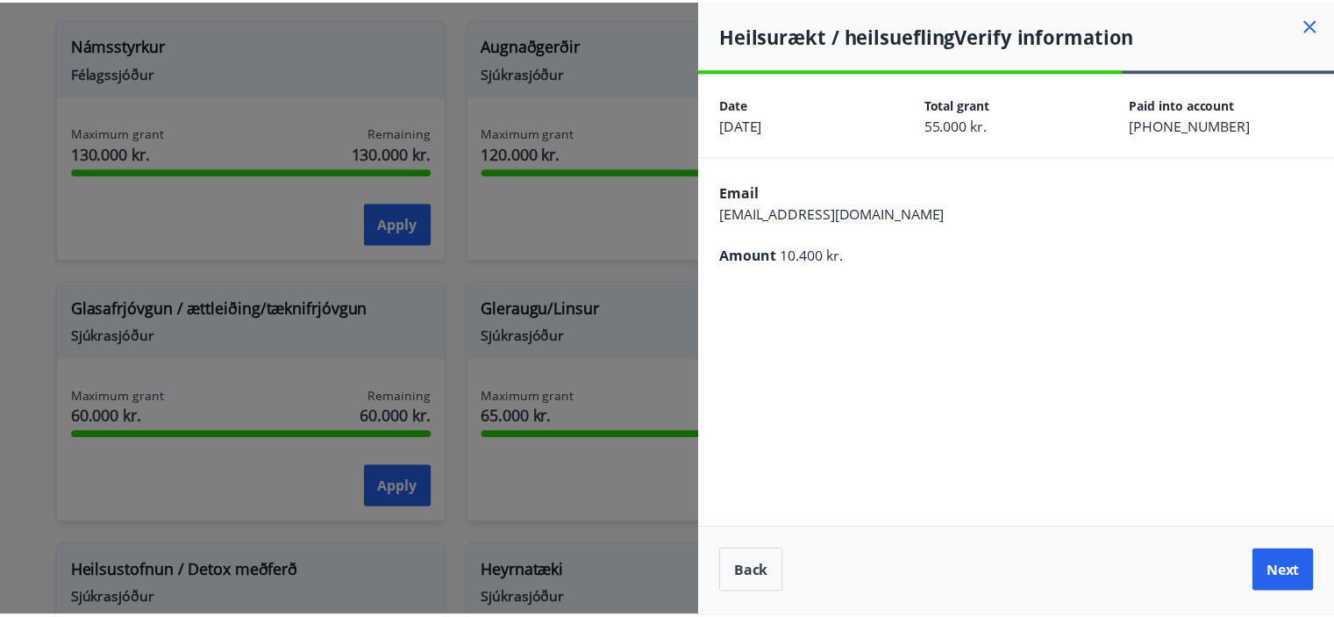
scroll to position [0, 0]
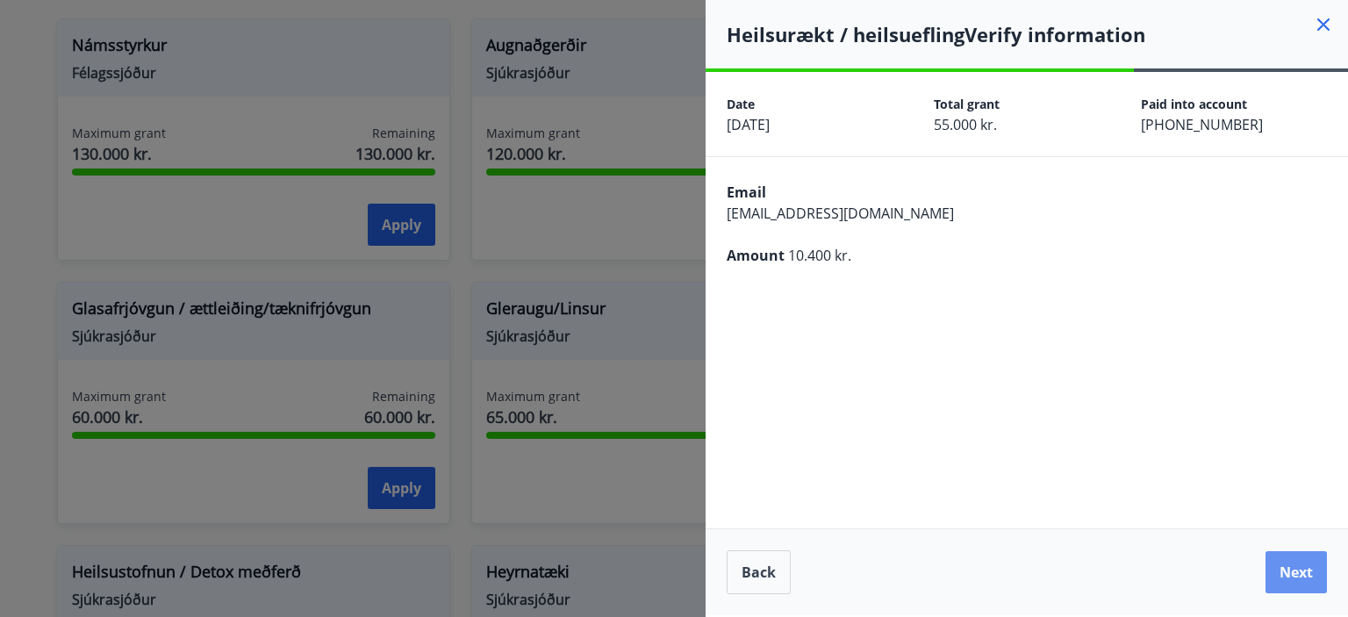
click at [1291, 577] on button "Next" at bounding box center [1295, 572] width 61 height 42
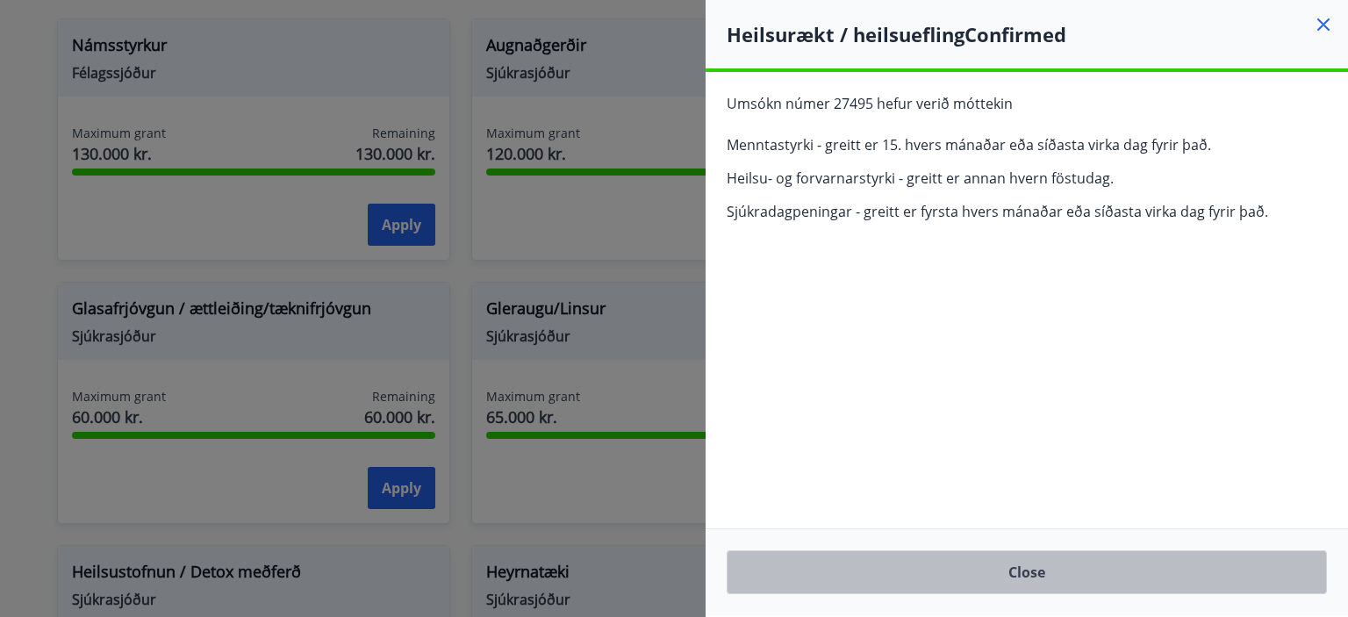
click at [1084, 581] on button "Close" at bounding box center [1026, 572] width 600 height 44
